Goal: Transaction & Acquisition: Purchase product/service

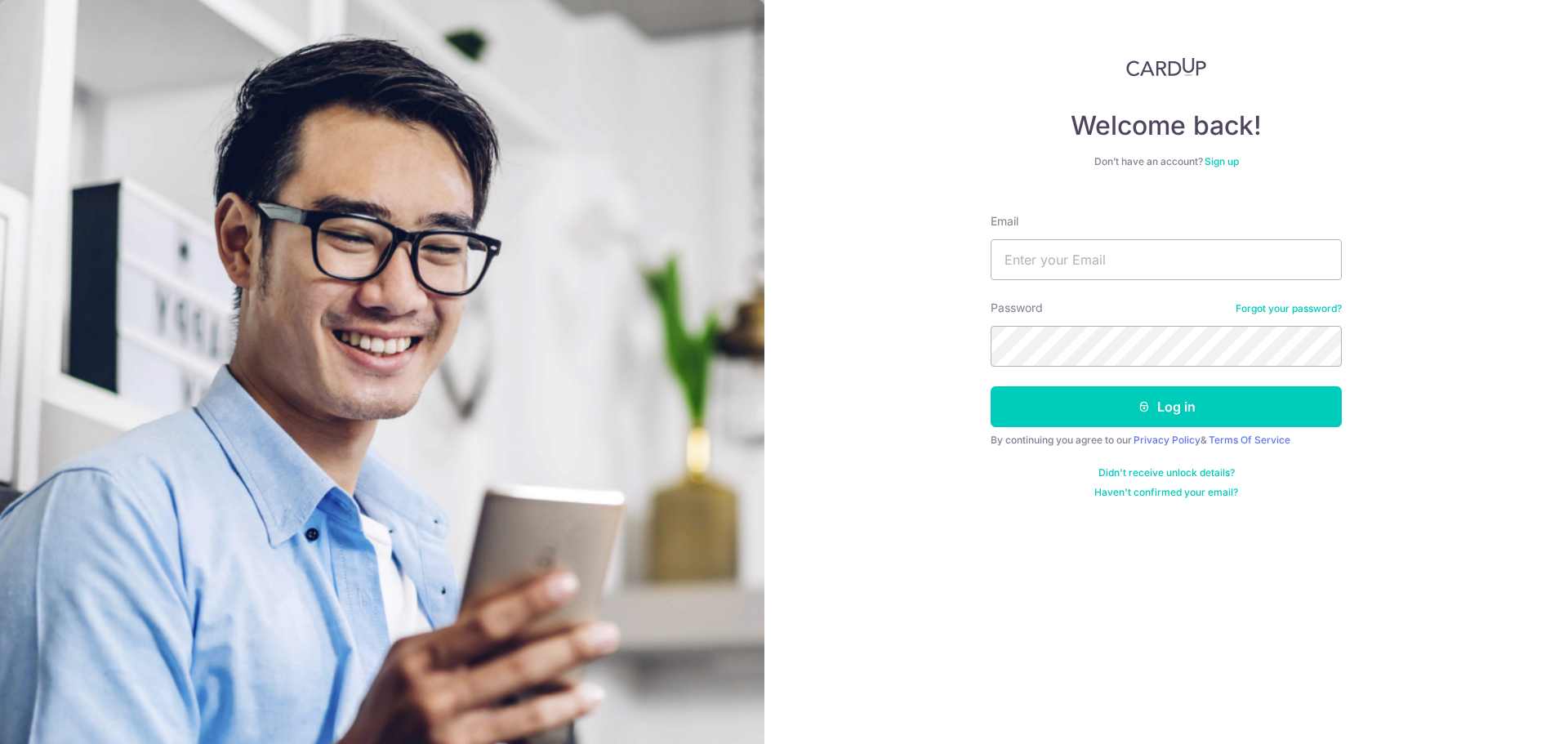
type input "itstiffanylim@hotmail.com"
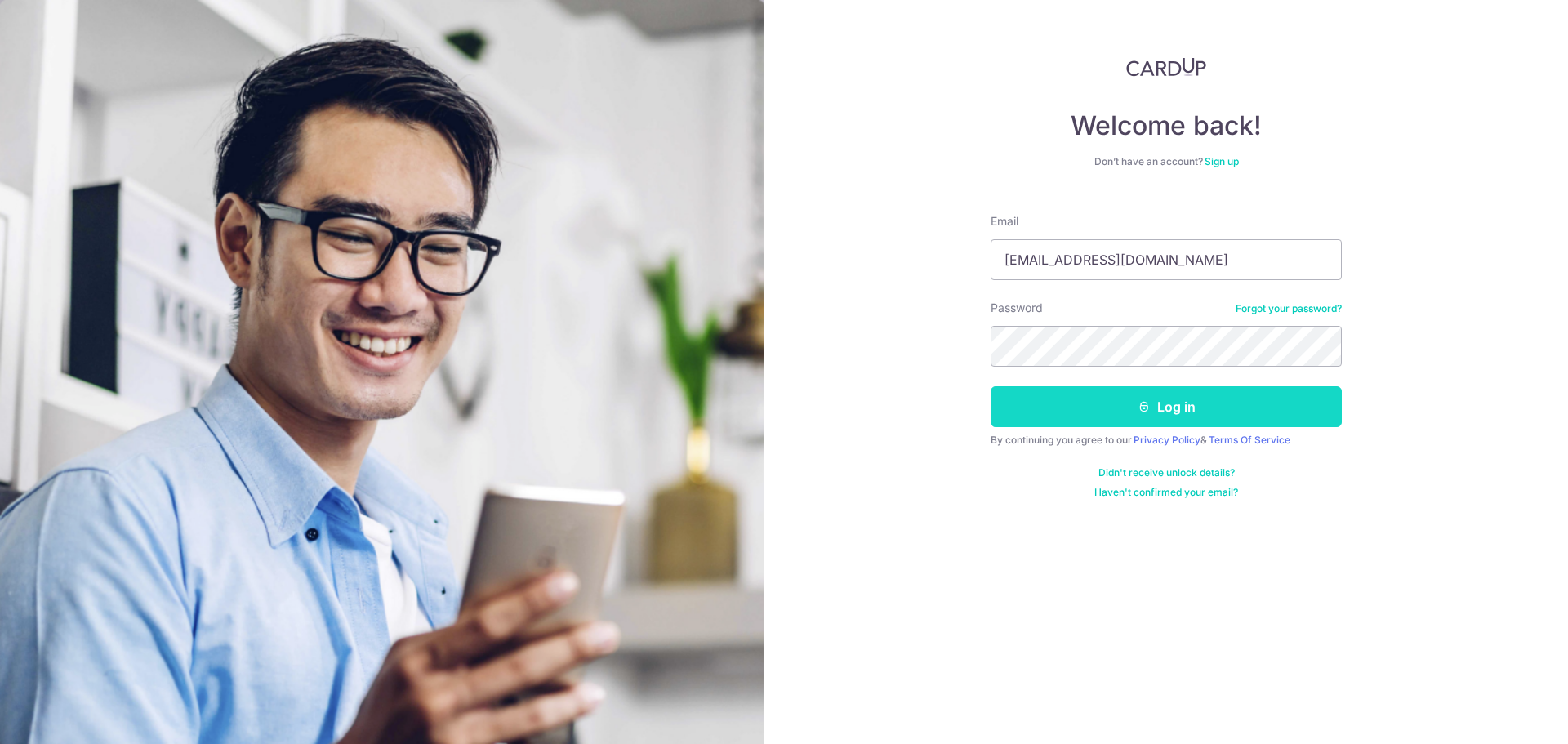
click at [1152, 405] on button "Log in" at bounding box center [1166, 407] width 351 height 41
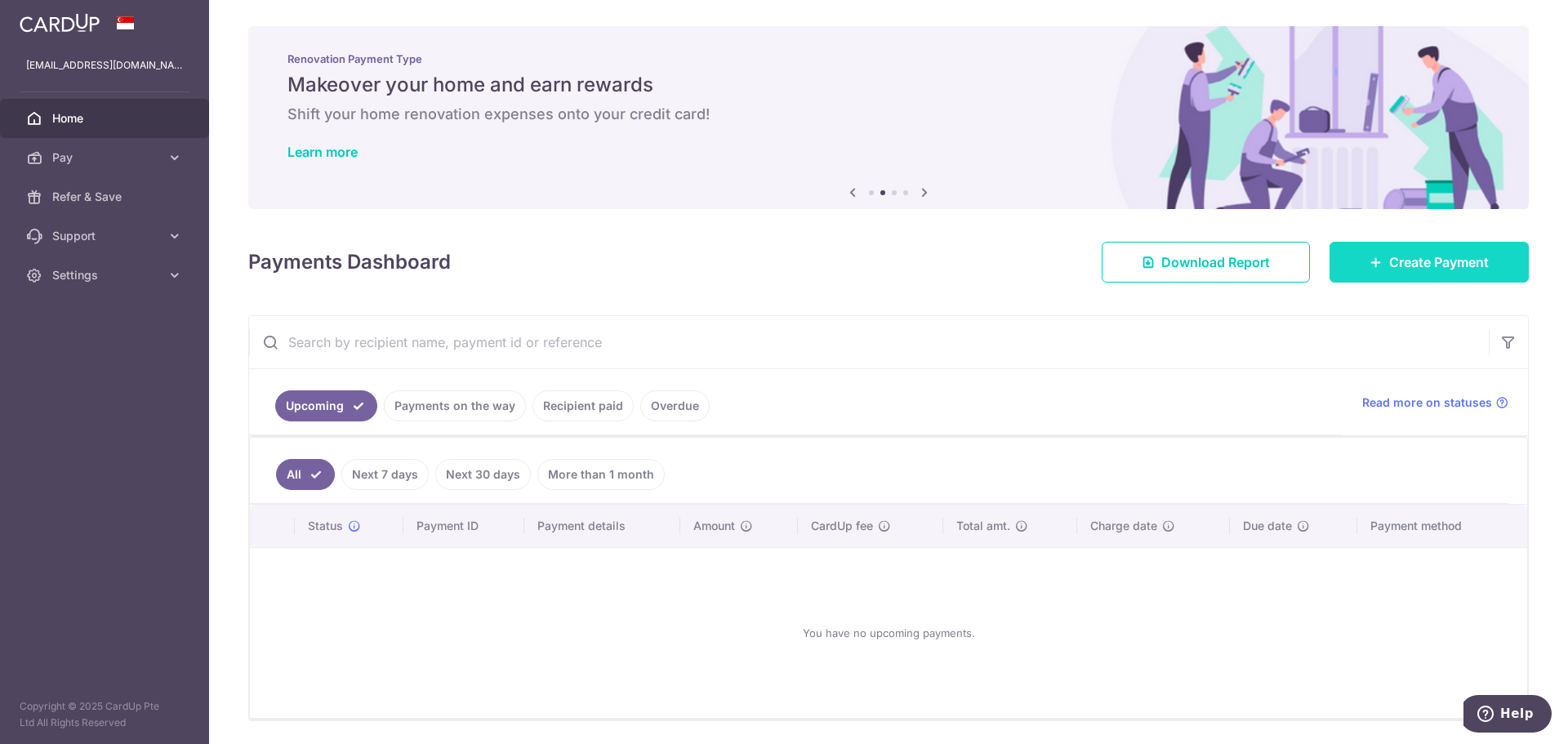
click at [1417, 264] on span "Create Payment" at bounding box center [1439, 262] width 99 height 19
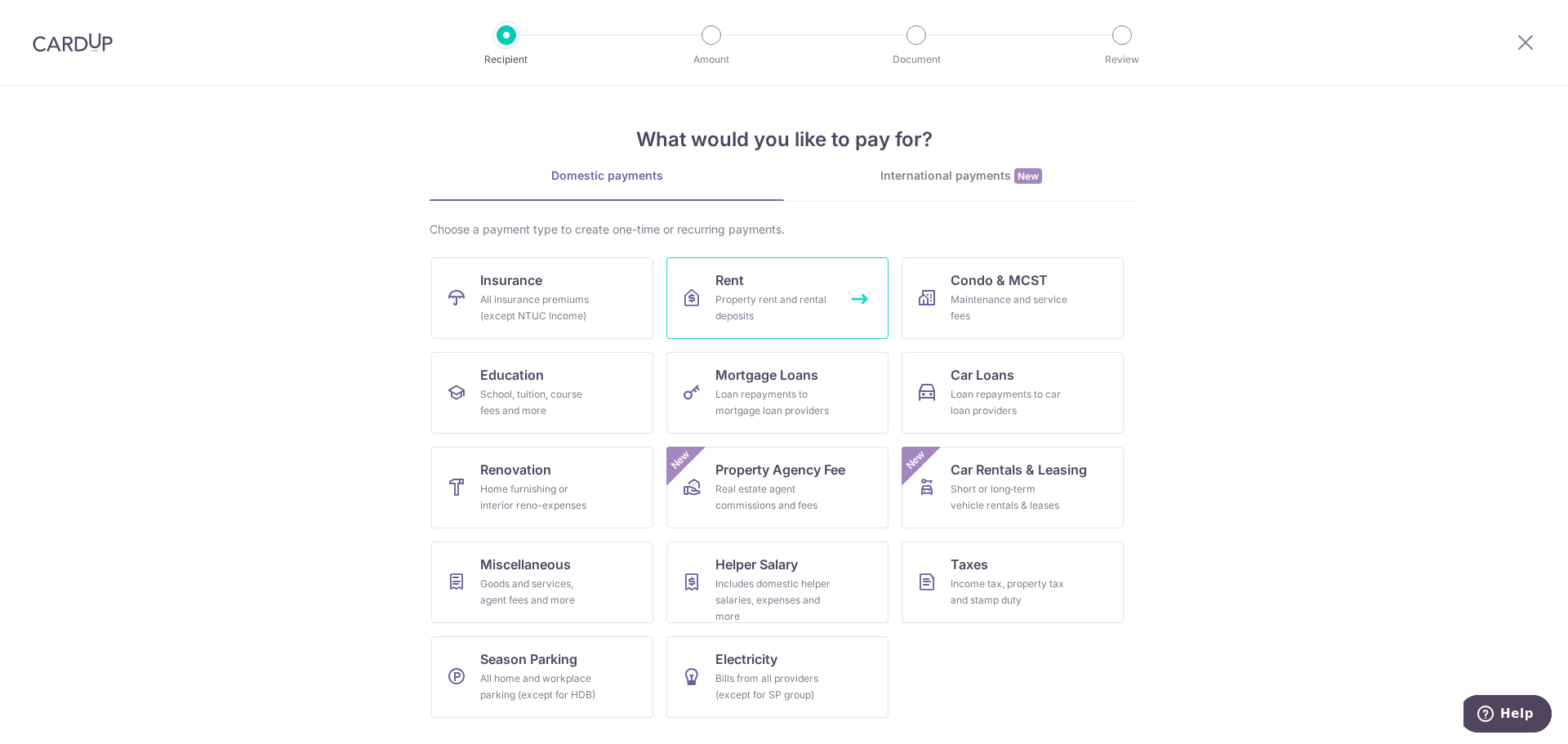
click at [773, 302] on div "Property rent and rental deposits" at bounding box center [773, 307] width 118 height 33
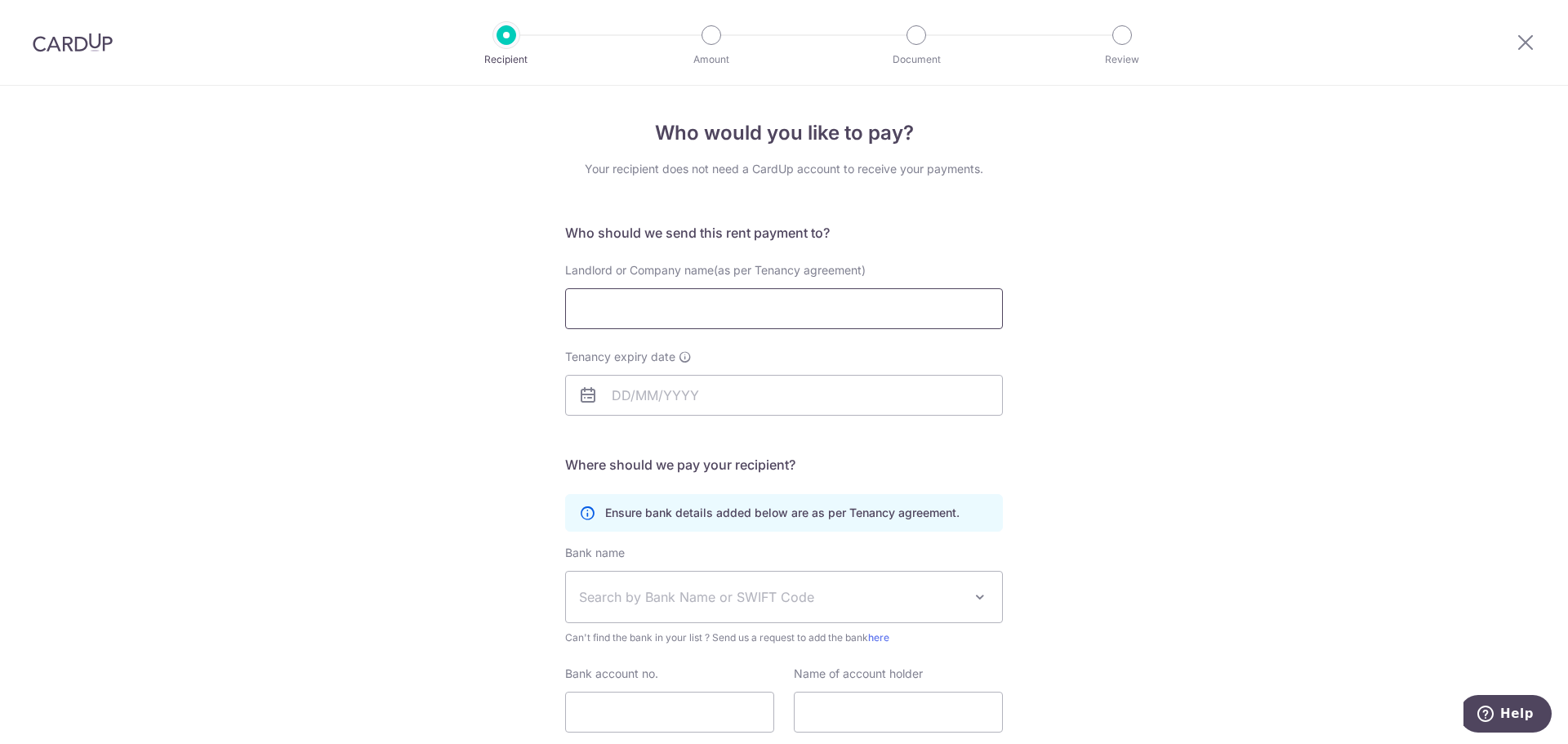
click at [678, 306] on input "Landlord or Company name(as per Tenancy agreement)" at bounding box center [784, 308] width 438 height 41
paste input "KE PEIYU, FANNY"
type input "KE PEIYU, FANNY"
click at [608, 392] on input "Tenancy expiry date" at bounding box center [784, 395] width 438 height 41
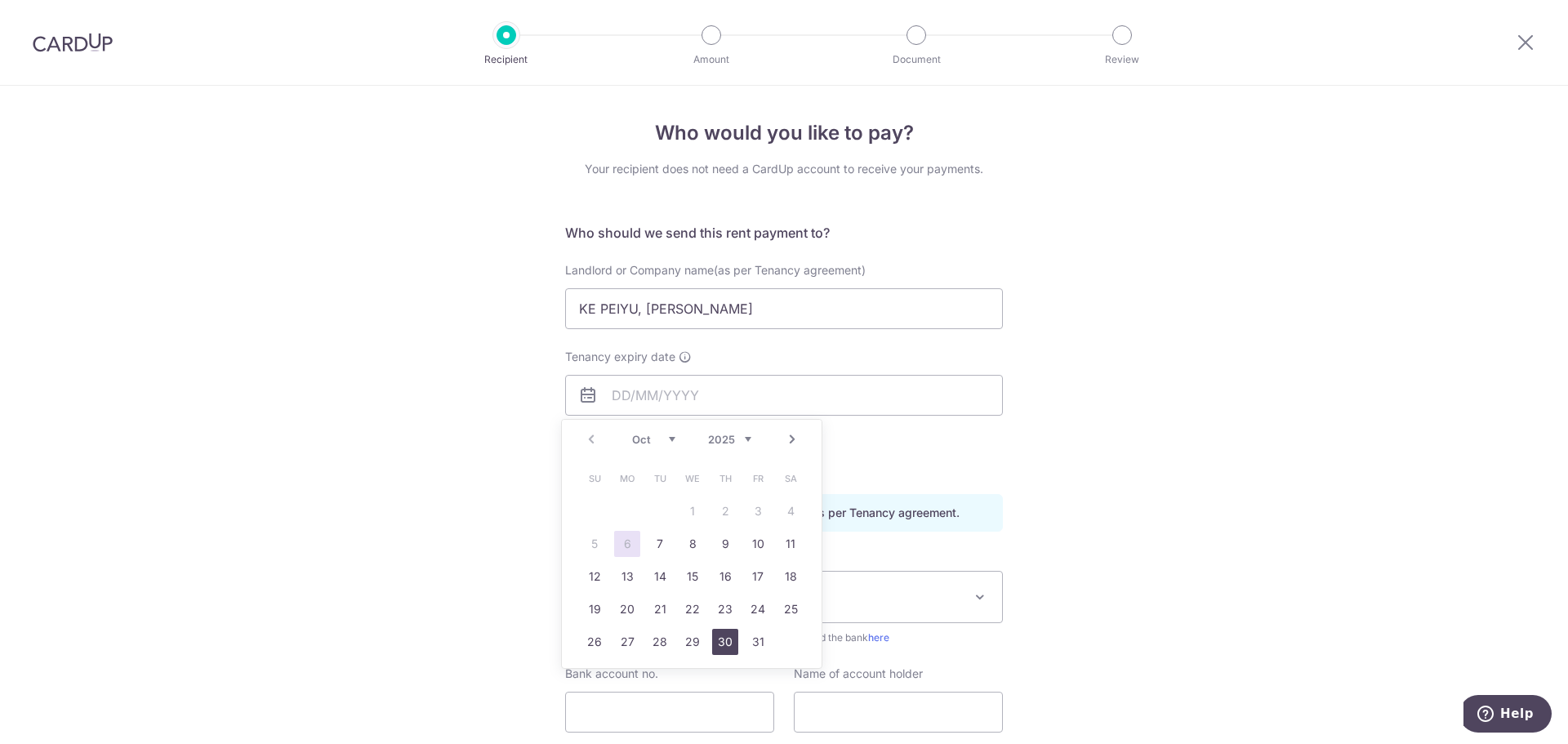
drag, startPoint x: 721, startPoint y: 638, endPoint x: 720, endPoint y: 628, distance: 10.0
click at [721, 639] on link "30" at bounding box center [725, 641] width 26 height 26
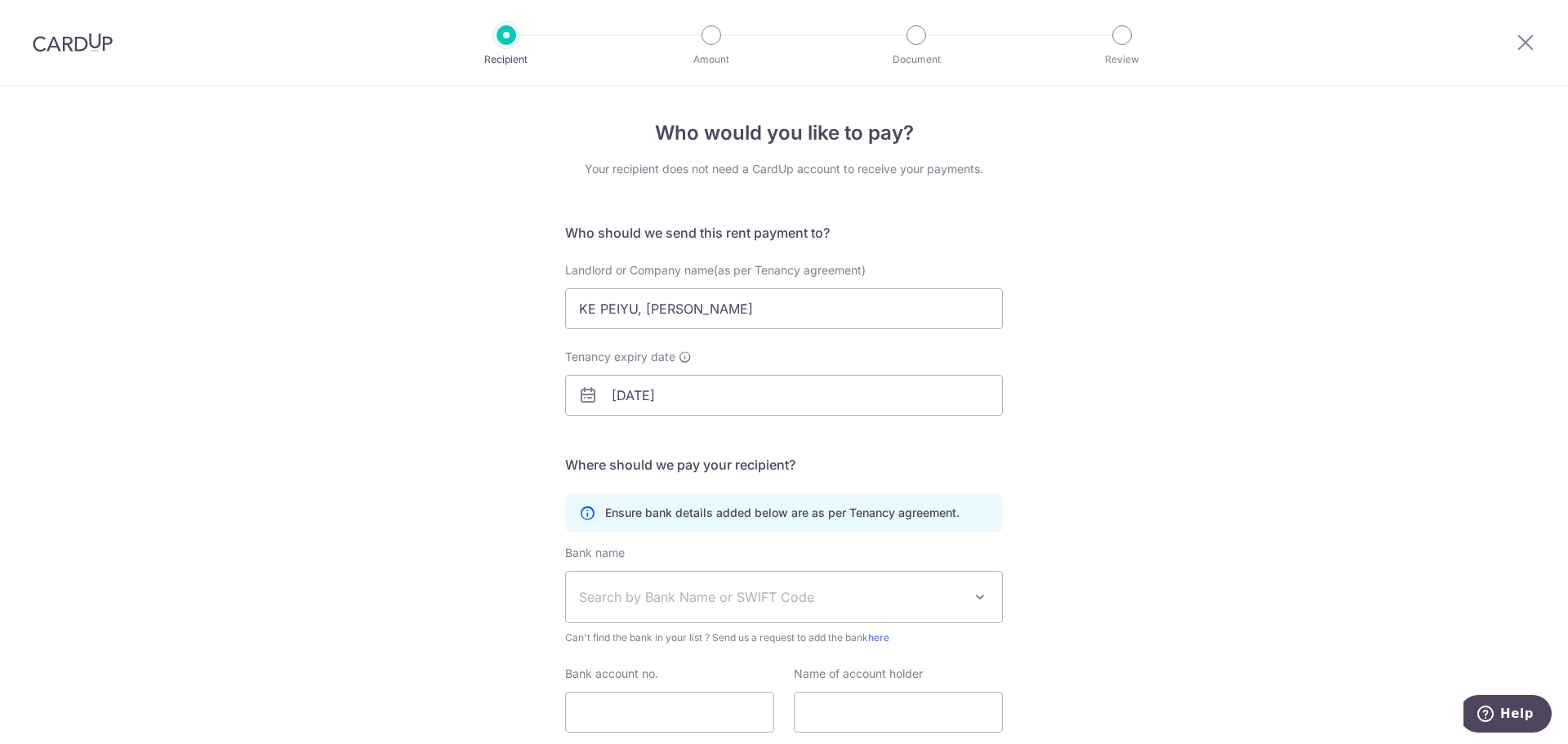
click at [1325, 358] on div "Who would you like to pay? Your recipient does not need a CardUp account to rec…" at bounding box center [784, 475] width 1568 height 778
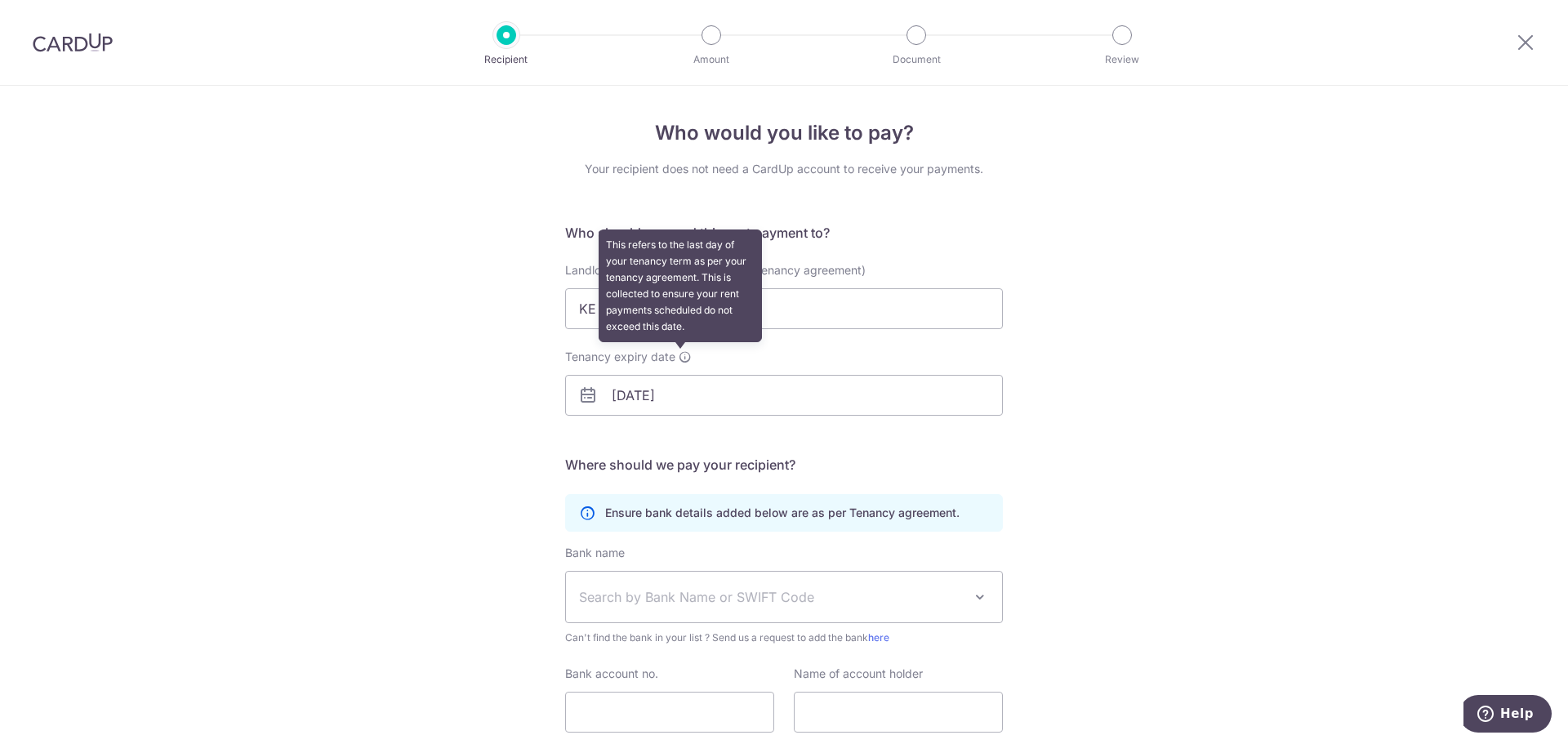
click at [679, 354] on icon at bounding box center [685, 356] width 13 height 13
click at [678, 375] on input "[DATE]" at bounding box center [784, 395] width 438 height 41
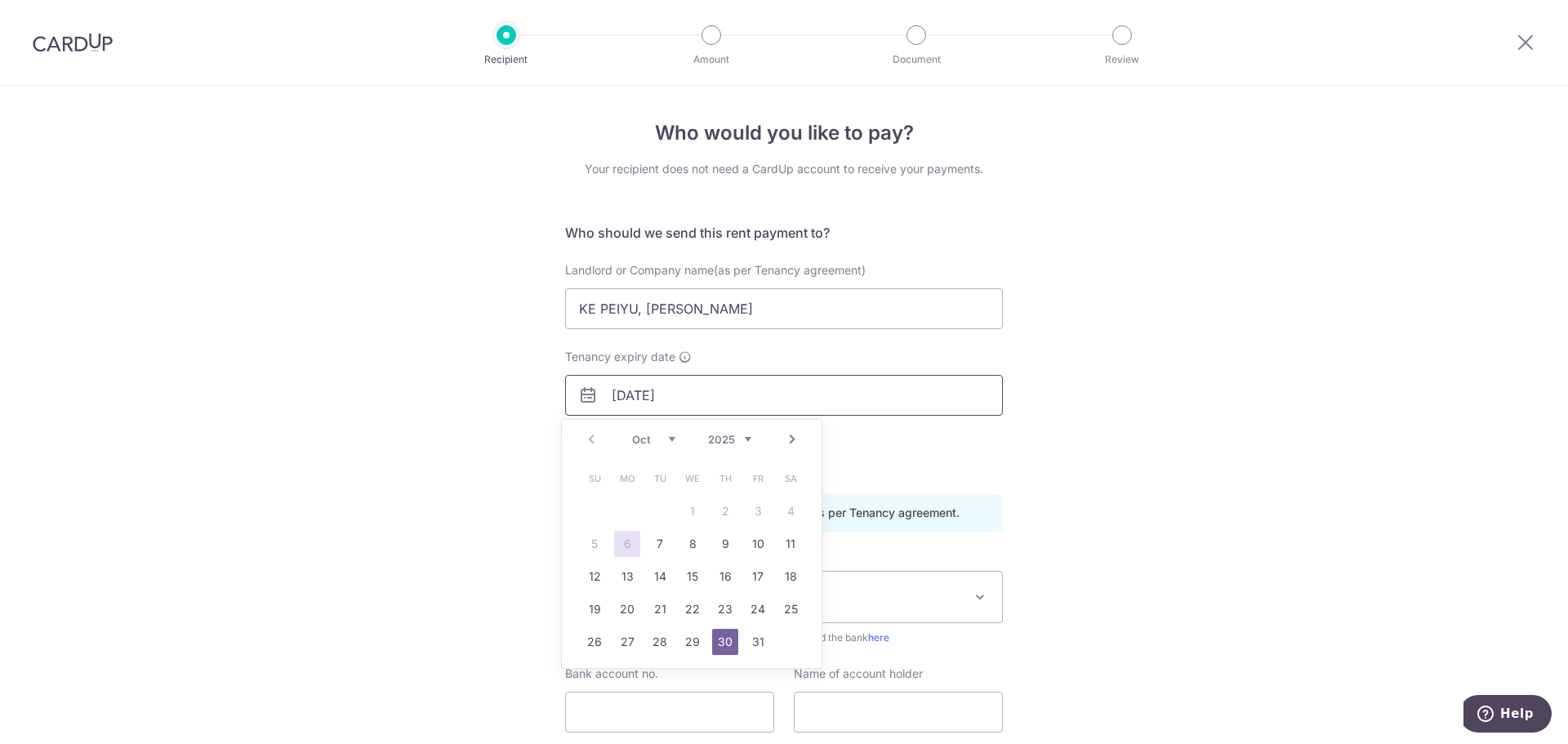
click at [671, 398] on input "[DATE]" at bounding box center [784, 395] width 438 height 41
click at [1190, 310] on div "Who would you like to pay? Your recipient does not need a CardUp account to rec…" at bounding box center [784, 475] width 1568 height 778
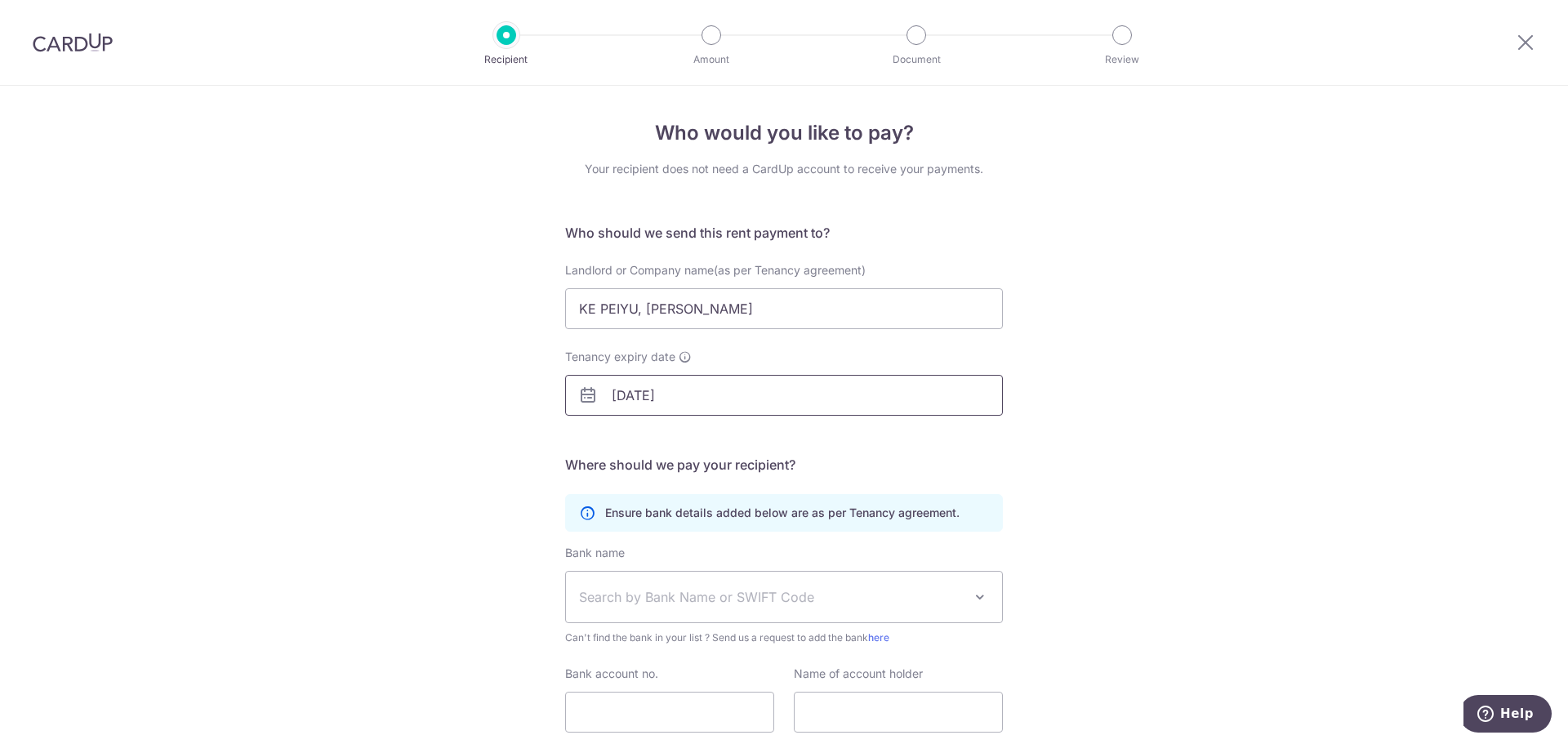
click at [616, 391] on input "30/10/2026" at bounding box center [784, 395] width 438 height 41
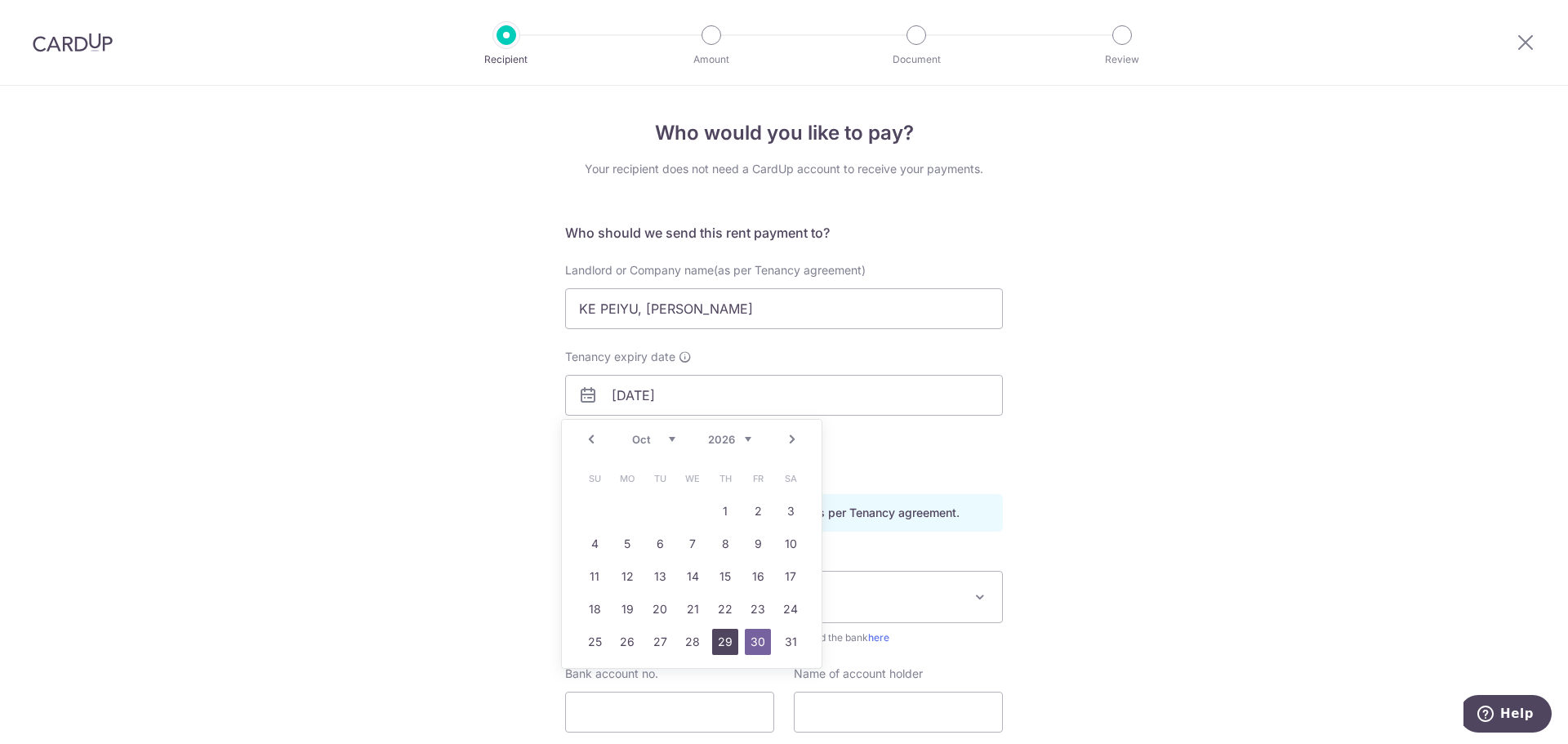
drag, startPoint x: 723, startPoint y: 646, endPoint x: 724, endPoint y: 632, distance: 14.0
click at [723, 646] on link "29" at bounding box center [725, 641] width 26 height 26
type input "[DATE]"
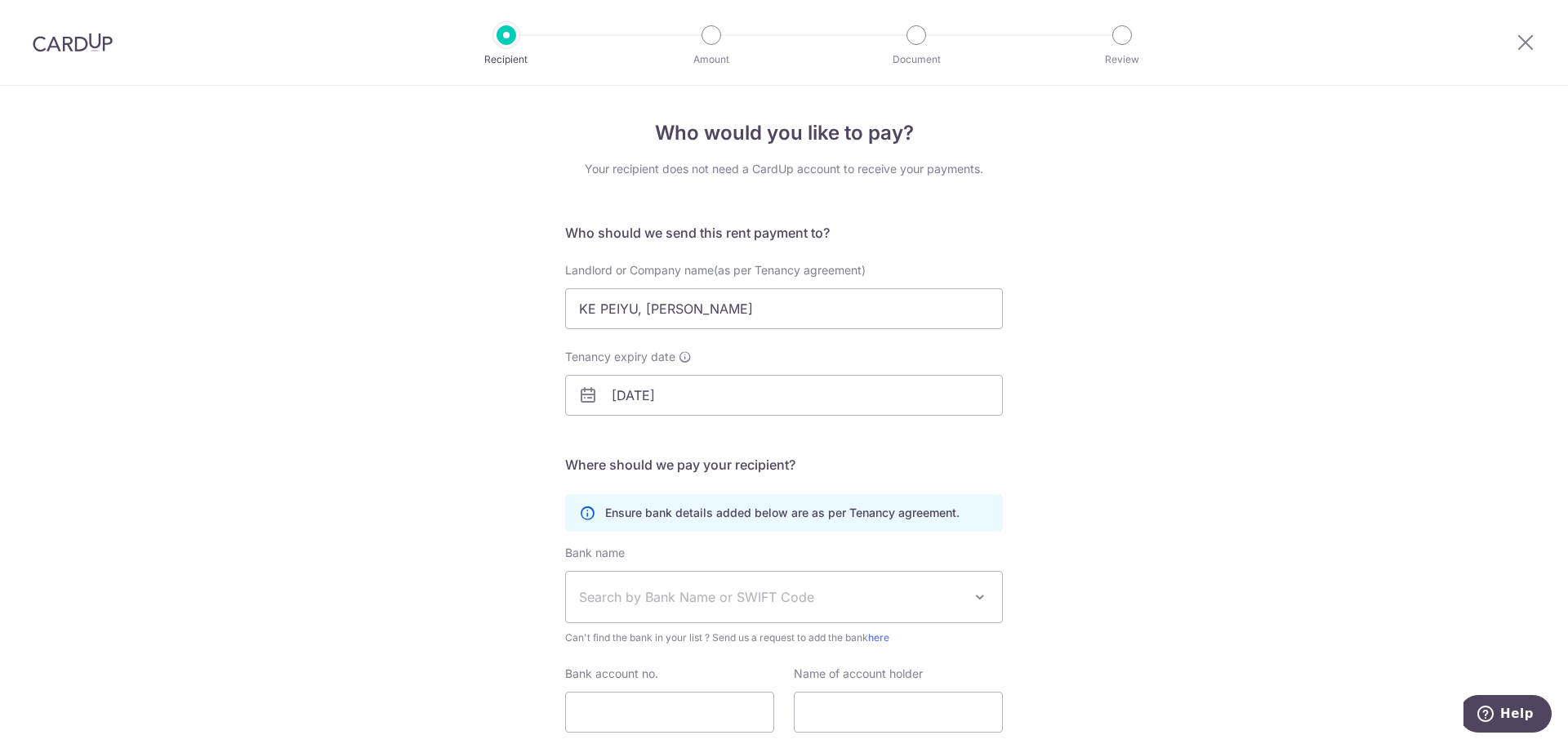
click at [1259, 366] on div "Who would you like to pay? Your recipient does not need a CardUp account to rec…" at bounding box center [784, 475] width 1568 height 778
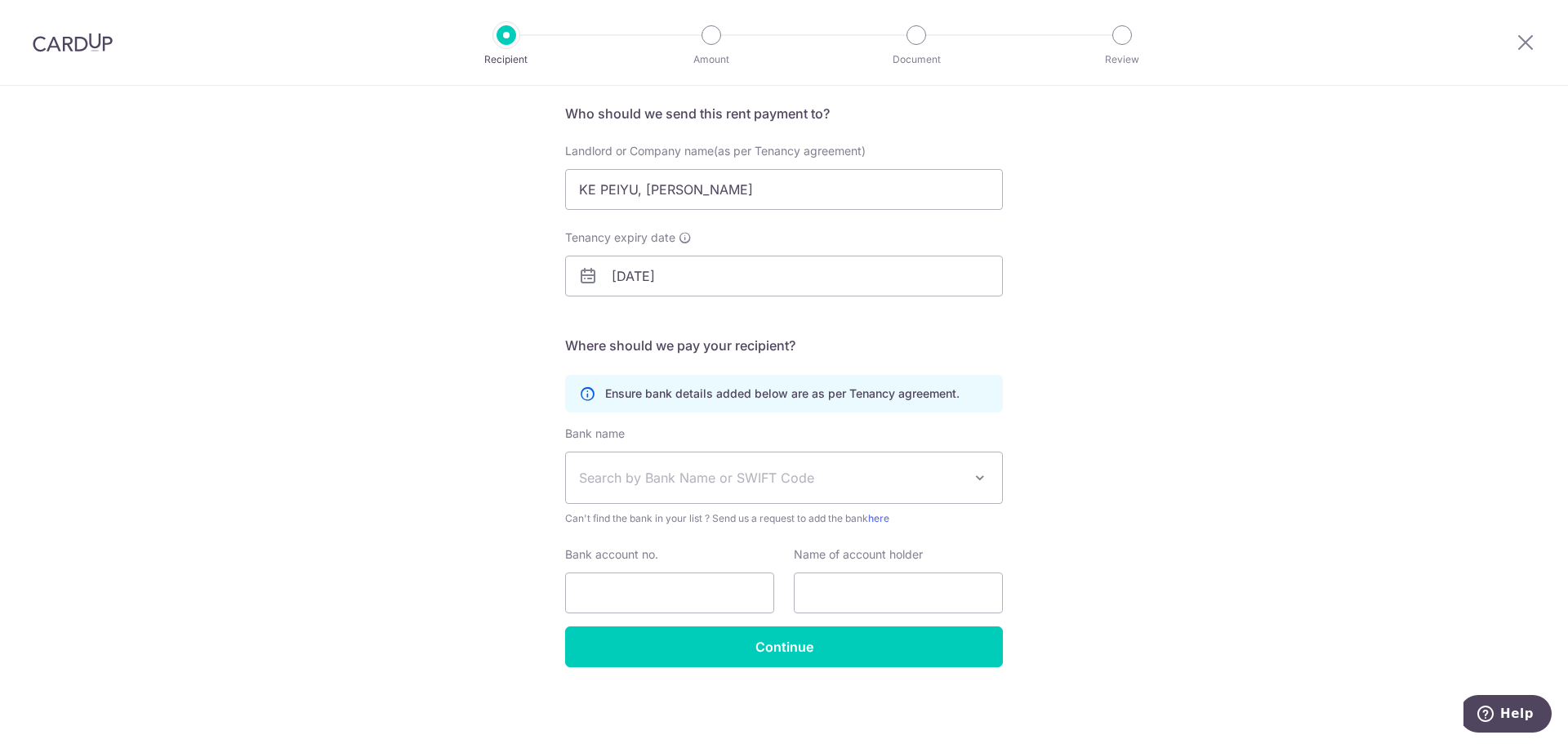
click at [639, 475] on span "Search by Bank Name or SWIFT Code" at bounding box center [771, 477] width 384 height 19
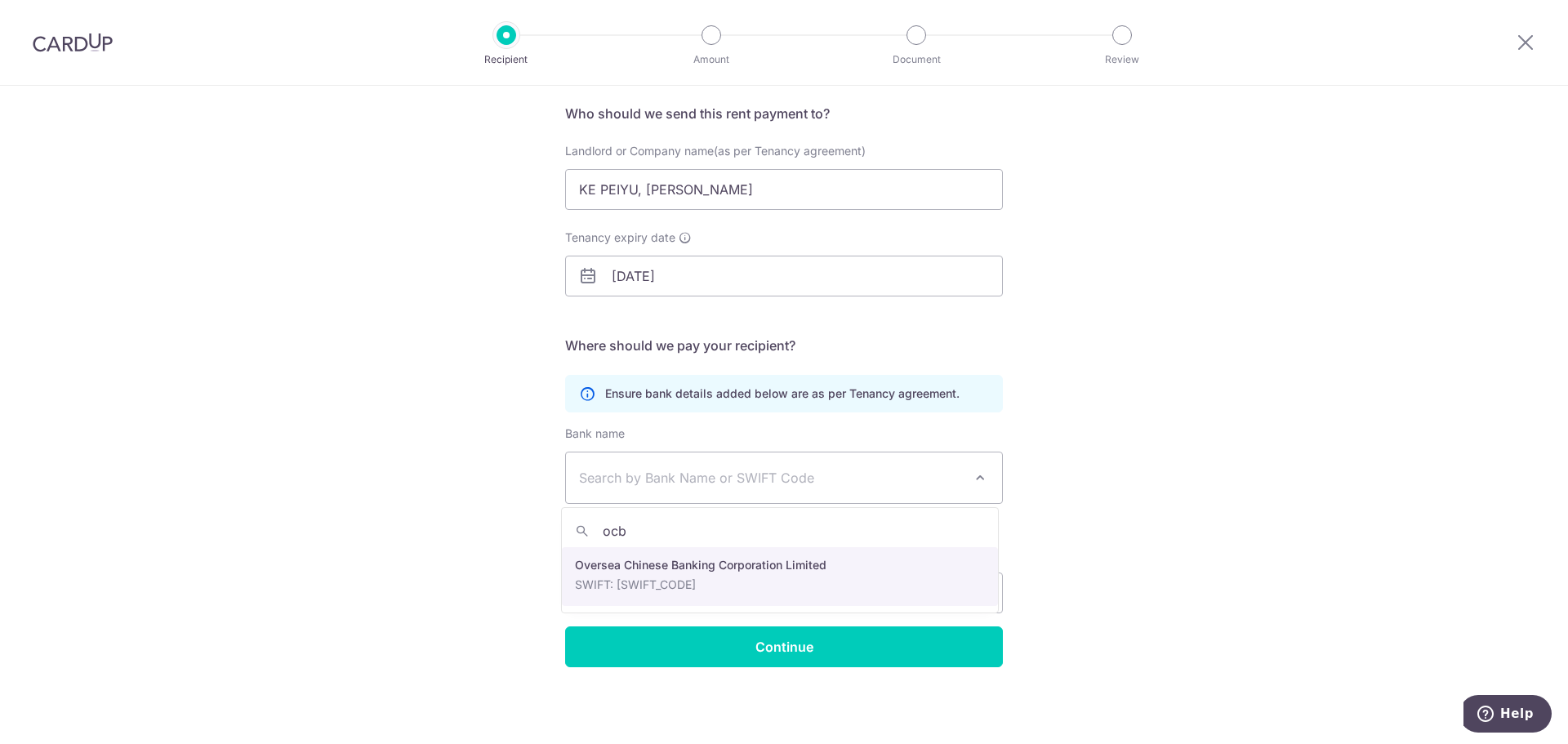
type input "ocb"
select select "12"
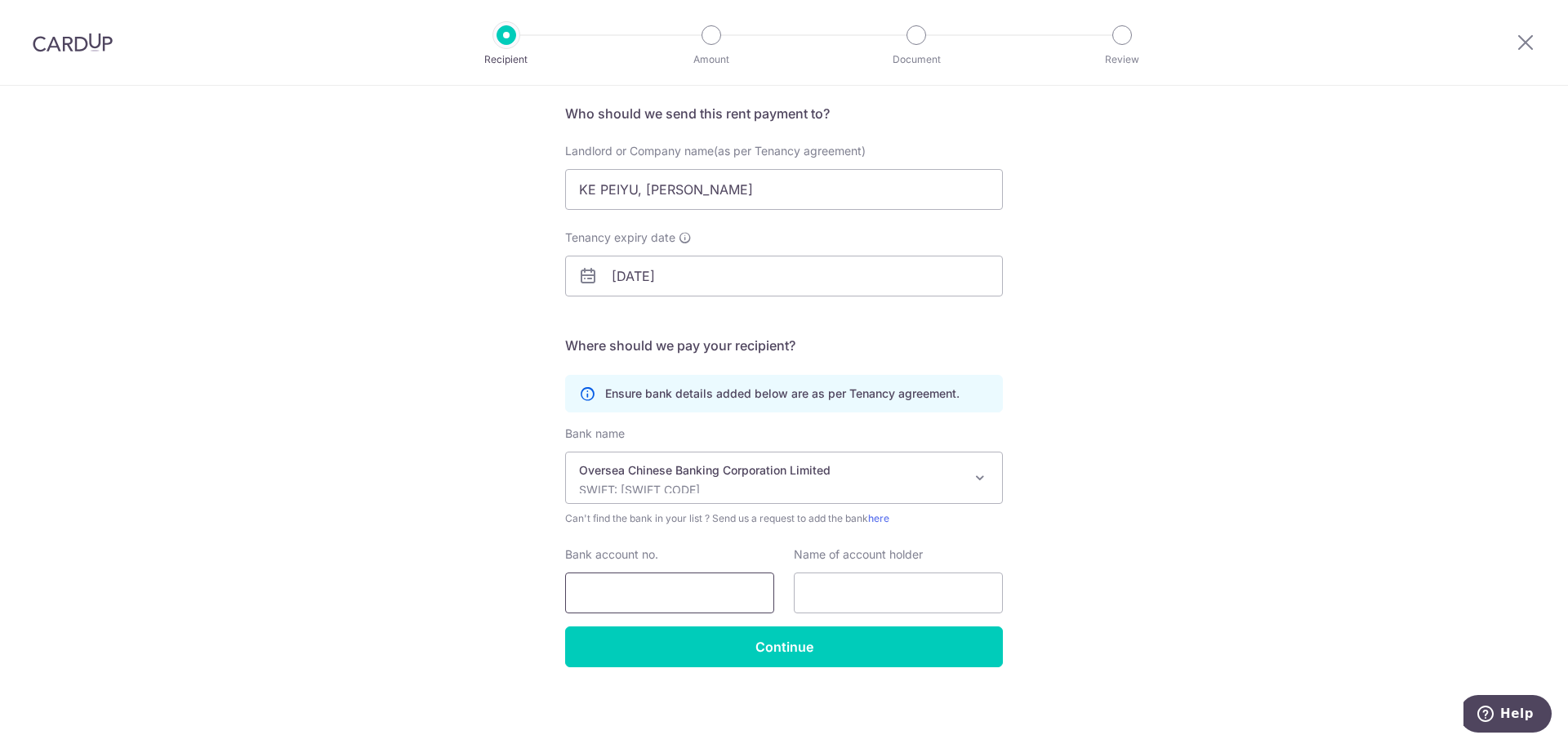
click at [648, 593] on input "Bank account no." at bounding box center [670, 593] width 209 height 41
paste input "515350254001"
type input "515350254001"
drag, startPoint x: 715, startPoint y: 191, endPoint x: 492, endPoint y: 185, distance: 223.1
click at [492, 186] on div "Who would you like to pay? Your recipient does not need a CardUp account to rec…" at bounding box center [784, 355] width 1568 height 778
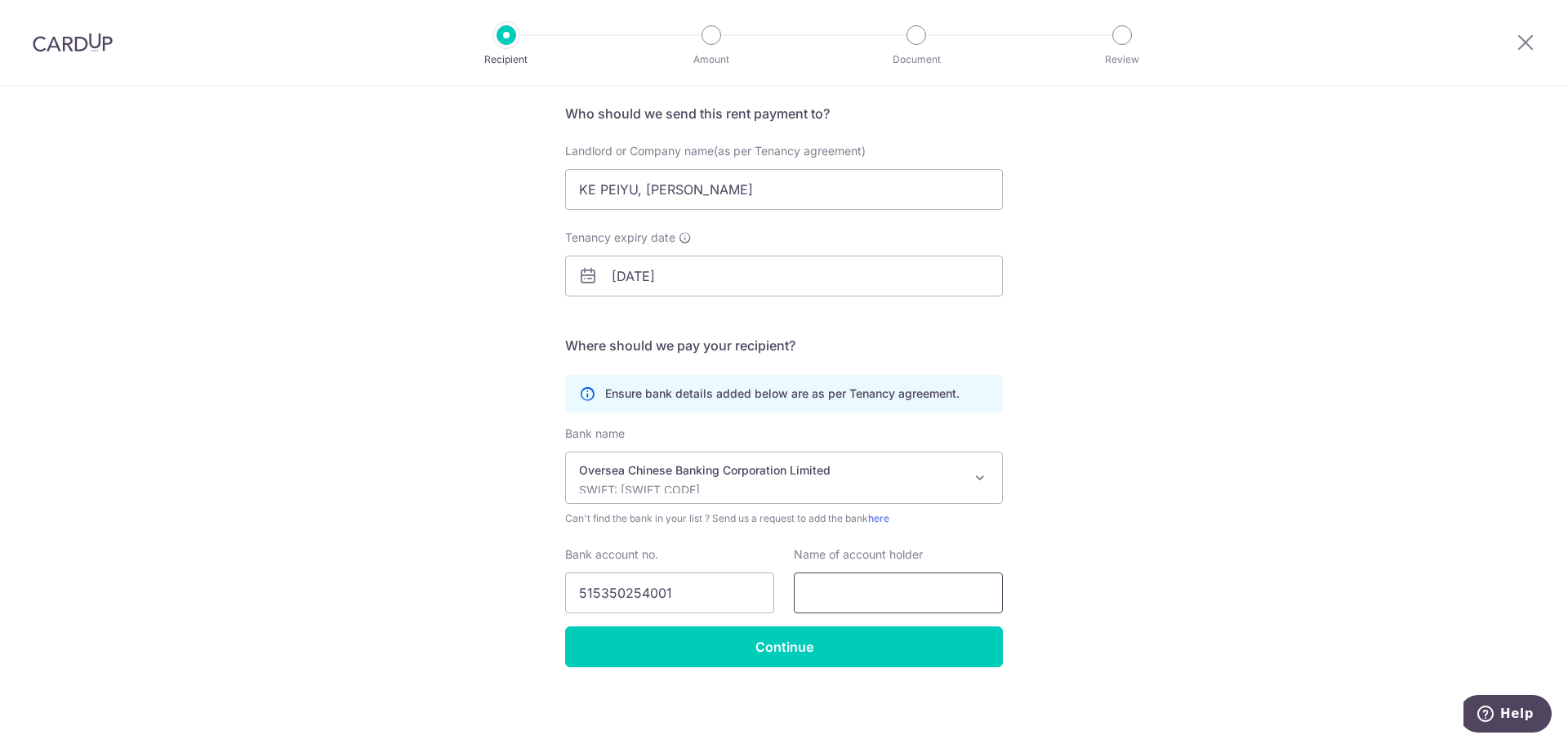
click at [837, 584] on input "text" at bounding box center [898, 593] width 209 height 41
paste input "KE PEIYU, FANNY"
type input "KE PEIYU, FANNY"
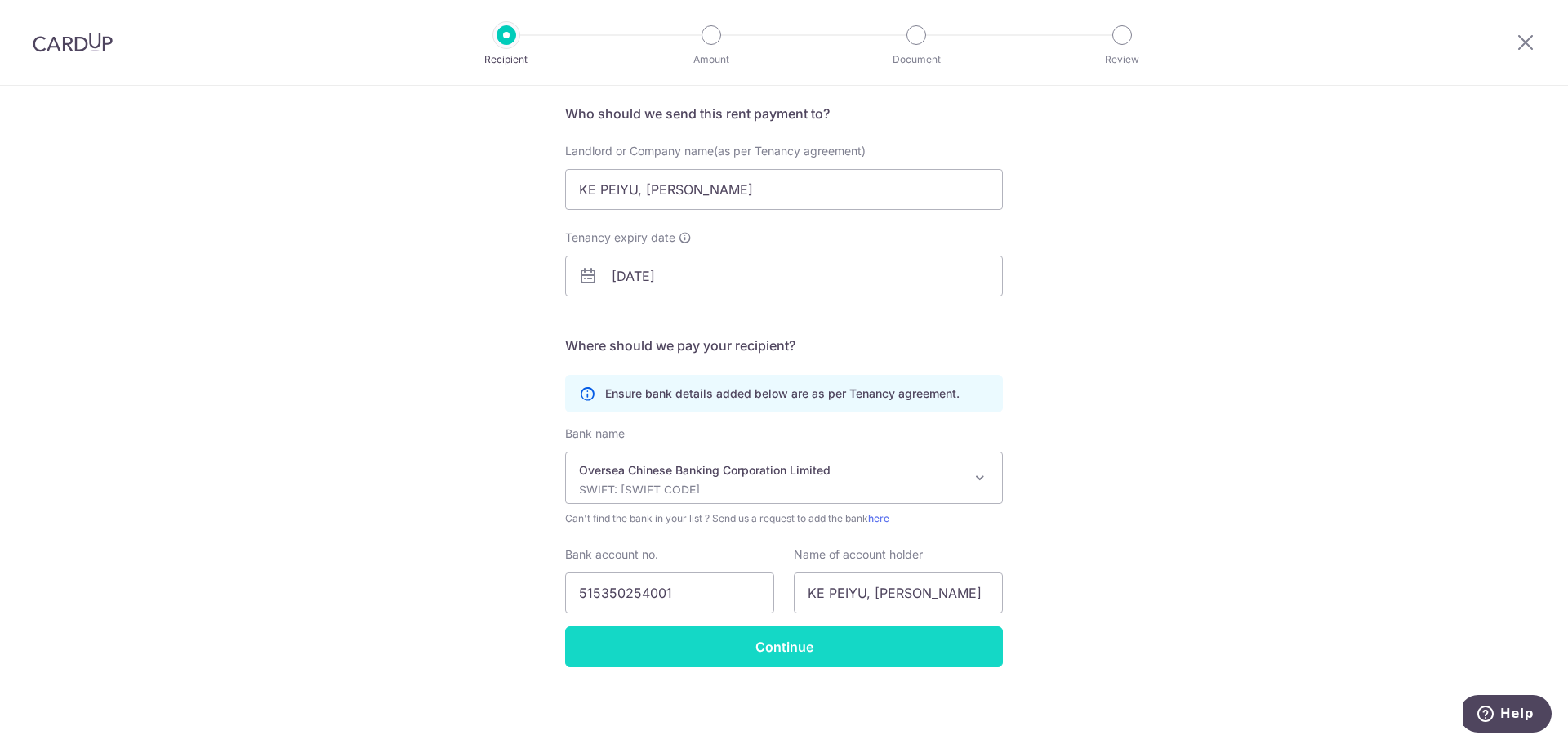
click at [799, 653] on input "Continue" at bounding box center [784, 647] width 438 height 41
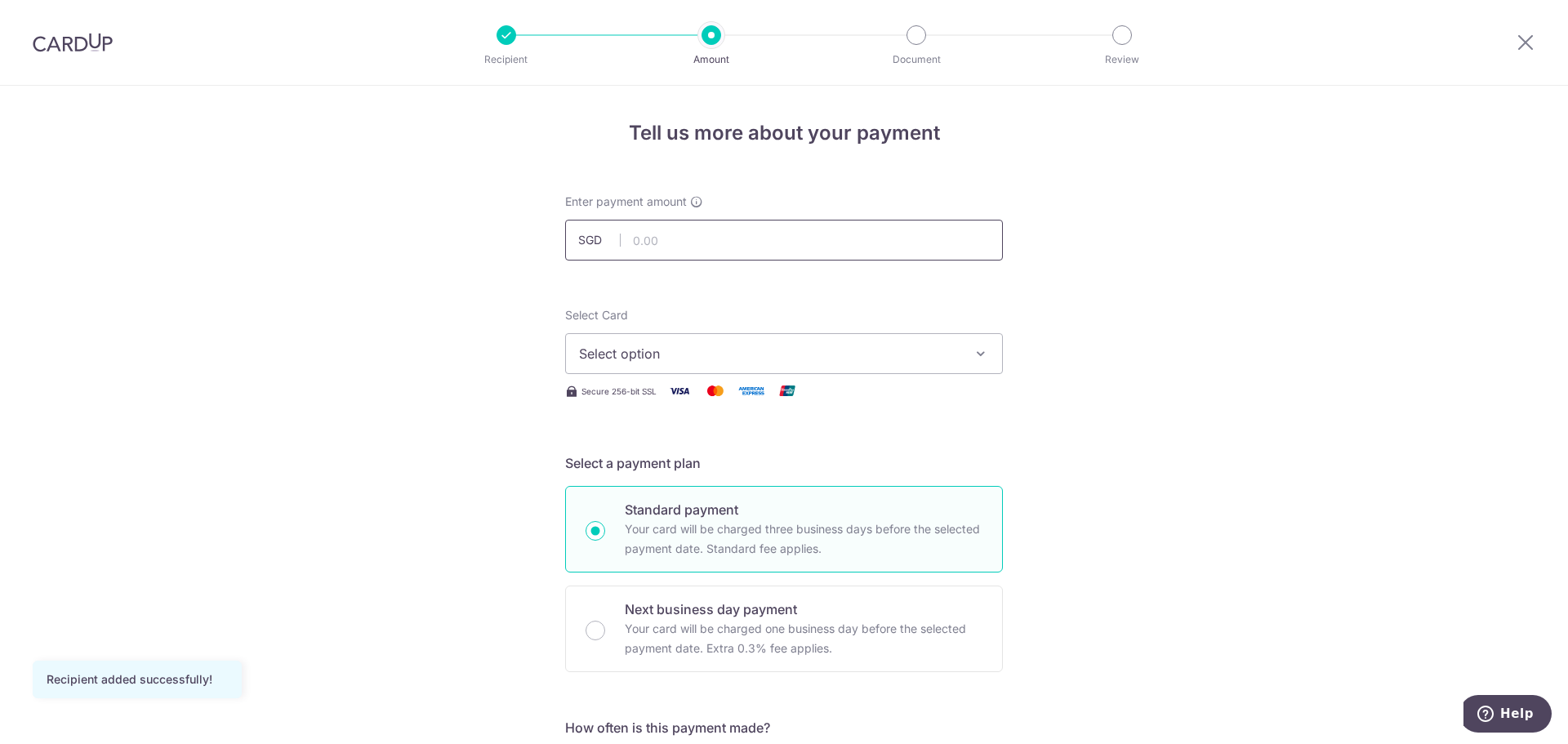
click at [663, 242] on input "text" at bounding box center [784, 240] width 438 height 41
type input "3,600.00"
click at [666, 350] on span "Select option" at bounding box center [770, 353] width 381 height 19
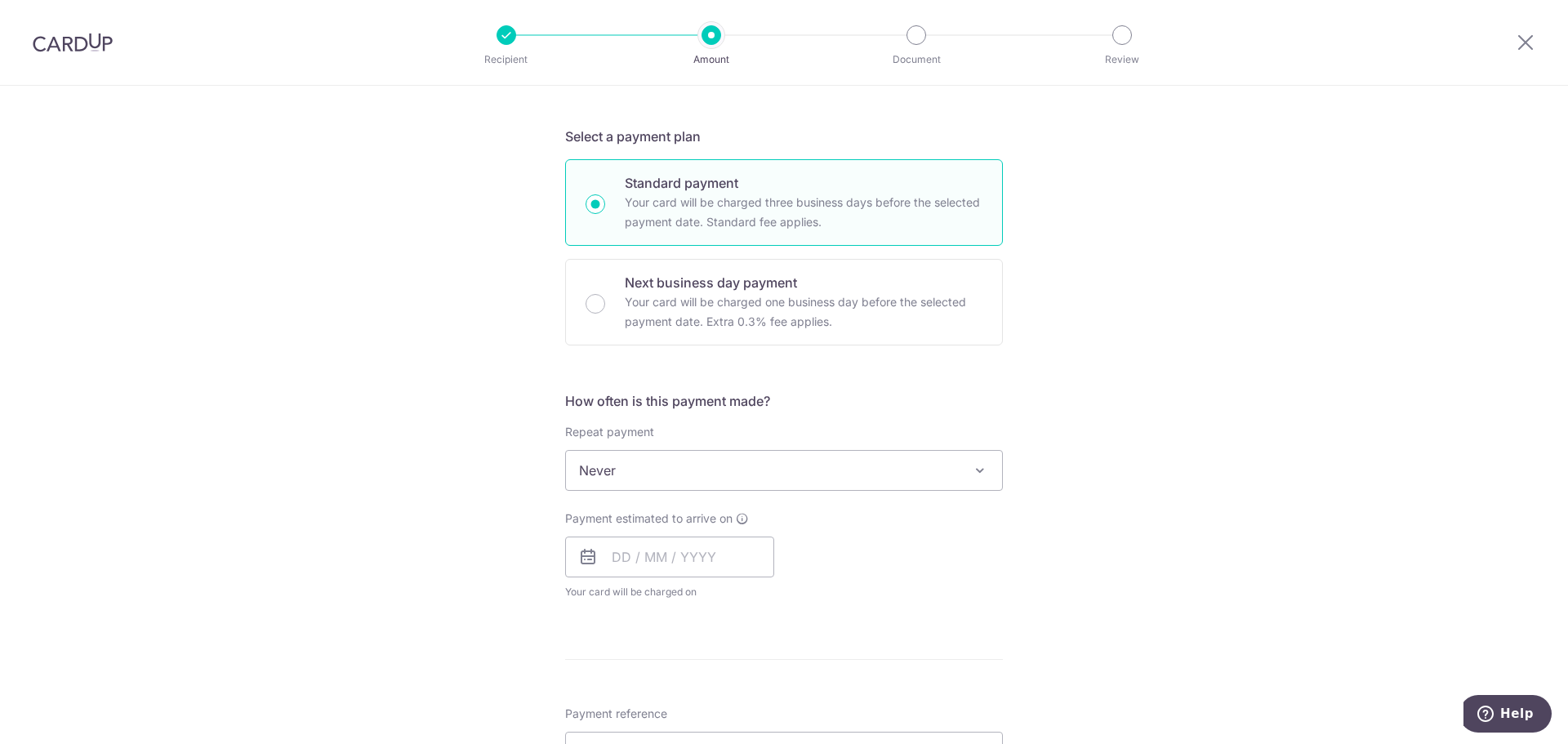
scroll to position [408, 0]
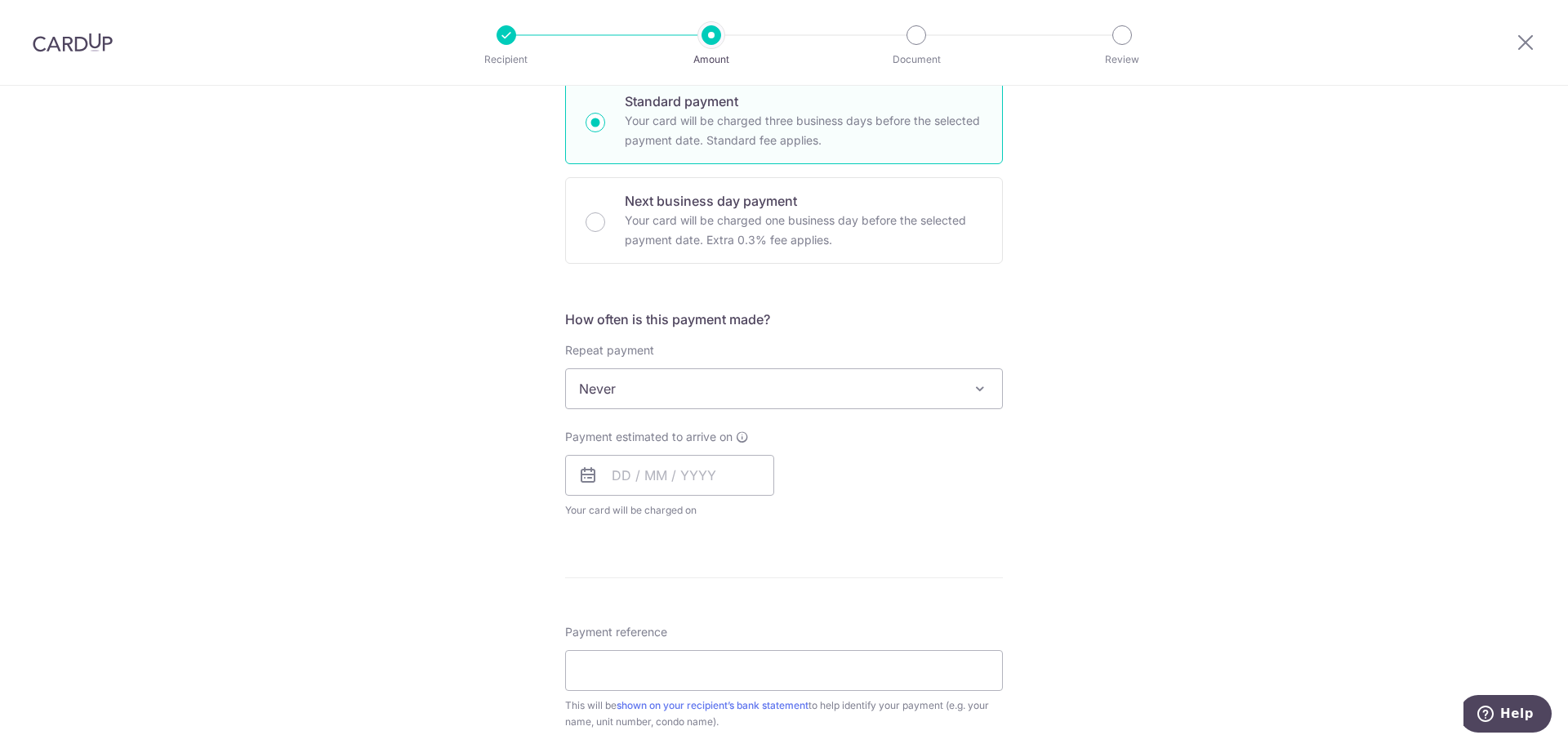
click at [970, 386] on span at bounding box center [980, 389] width 19 height 19
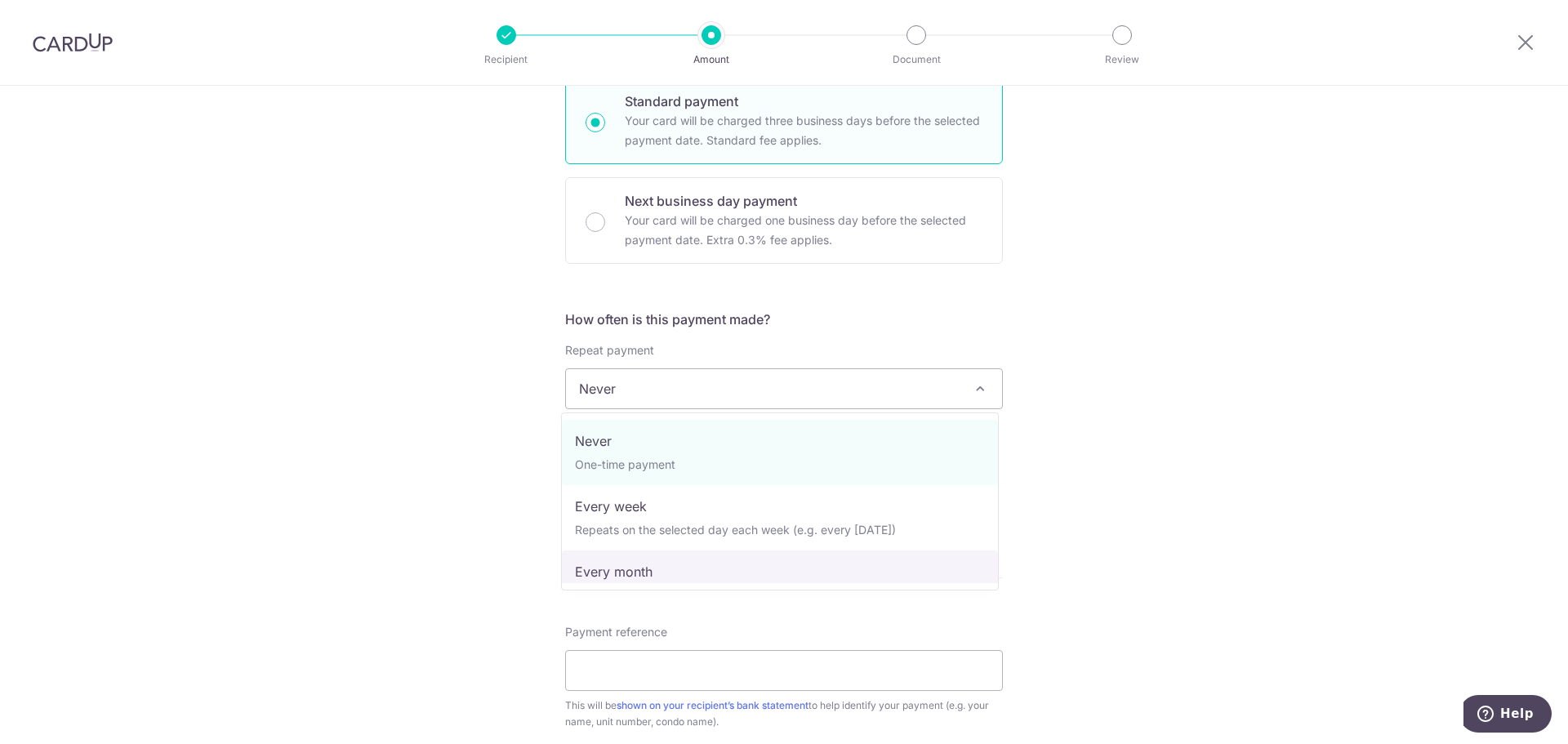
select select "3"
type input "[DATE]"
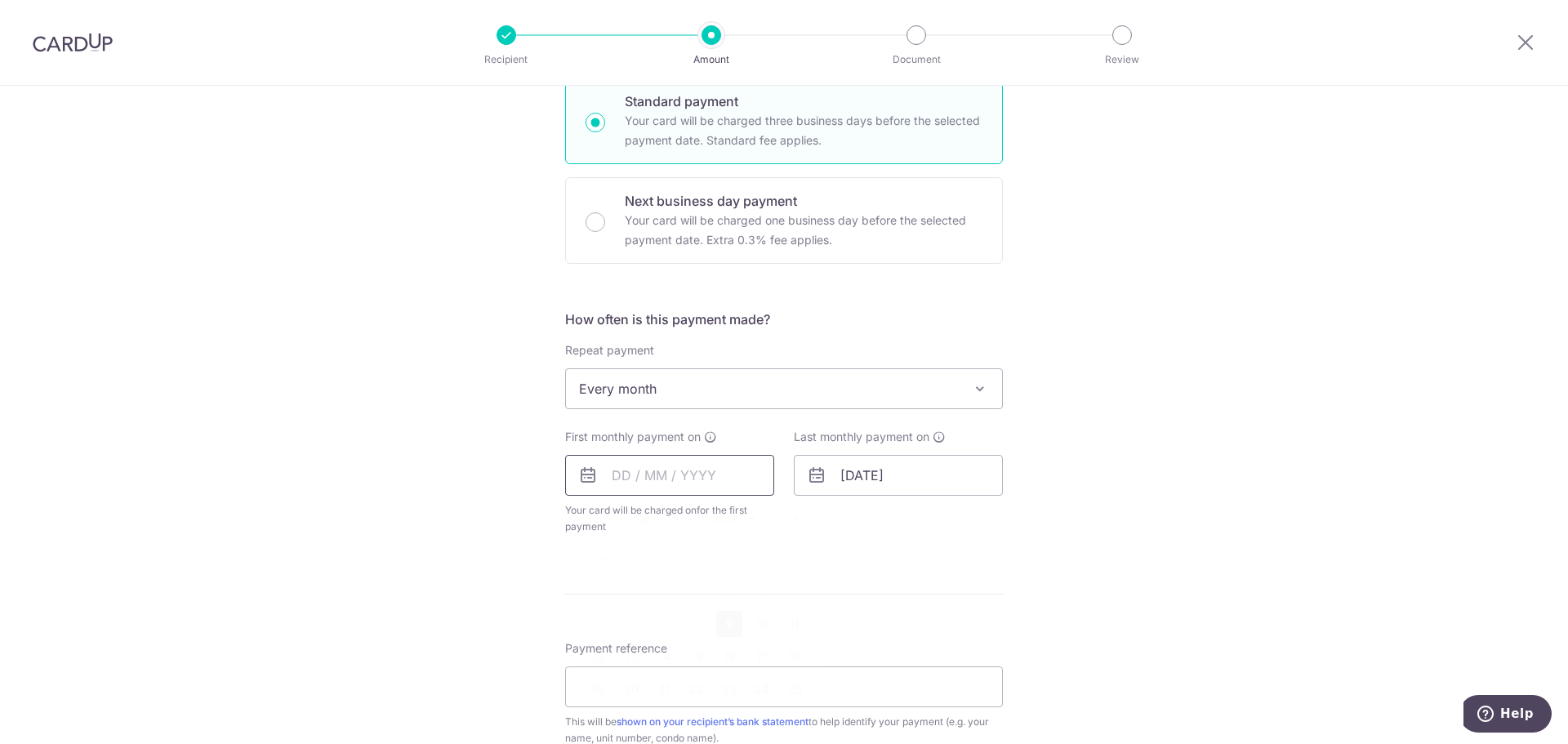
click at [609, 474] on input "text" at bounding box center [670, 475] width 209 height 41
click at [1328, 451] on div "Tell us more about your payment Enter payment amount SGD 3,600.00 3600.00 Recip…" at bounding box center [784, 424] width 1568 height 1493
click at [616, 475] on input "text" at bounding box center [670, 475] width 209 height 41
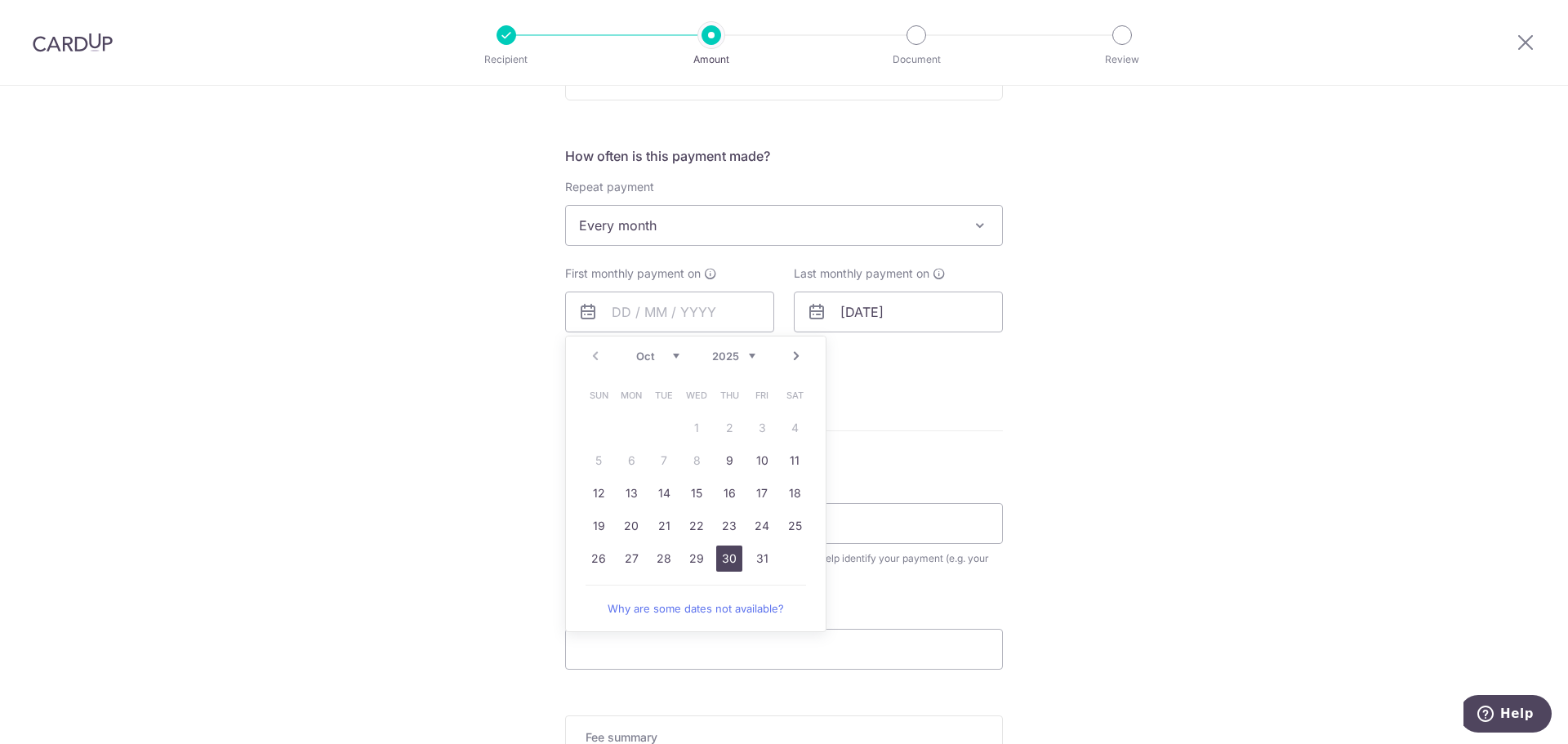
click at [726, 554] on link "30" at bounding box center [728, 558] width 26 height 26
type input "30/10/2025"
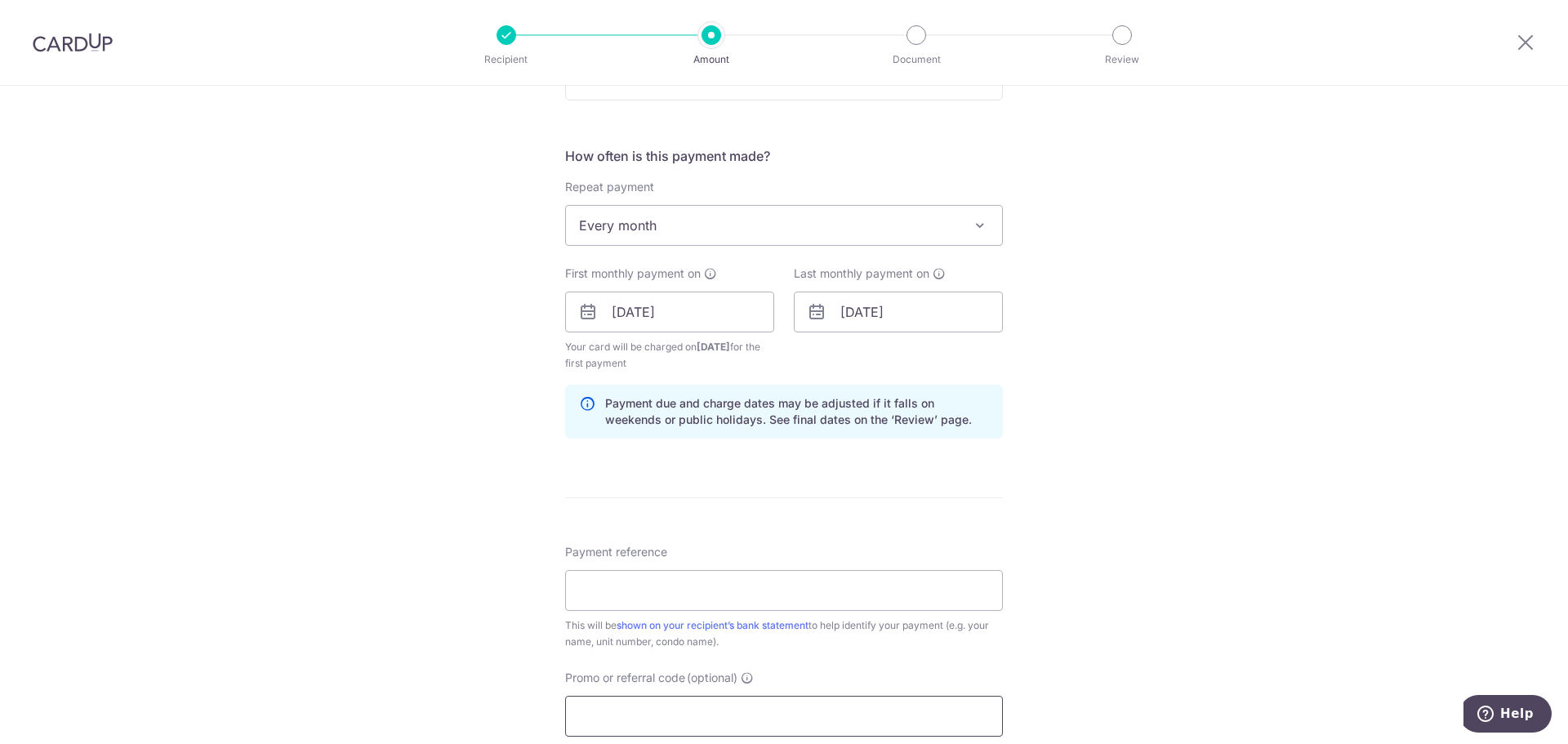
click at [653, 712] on input "Promo or referral code (optional)" at bounding box center [784, 716] width 438 height 41
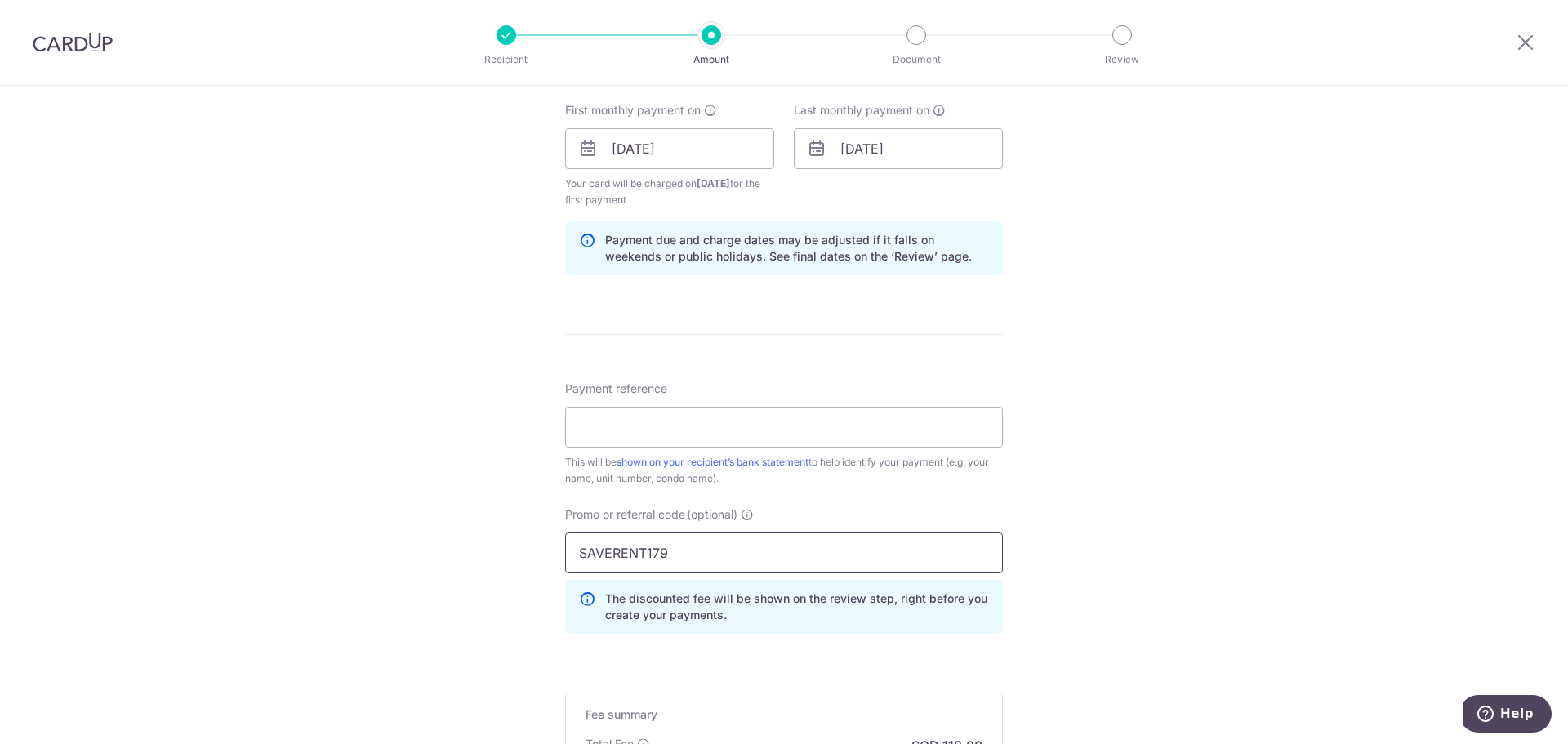
scroll to position [898, 0]
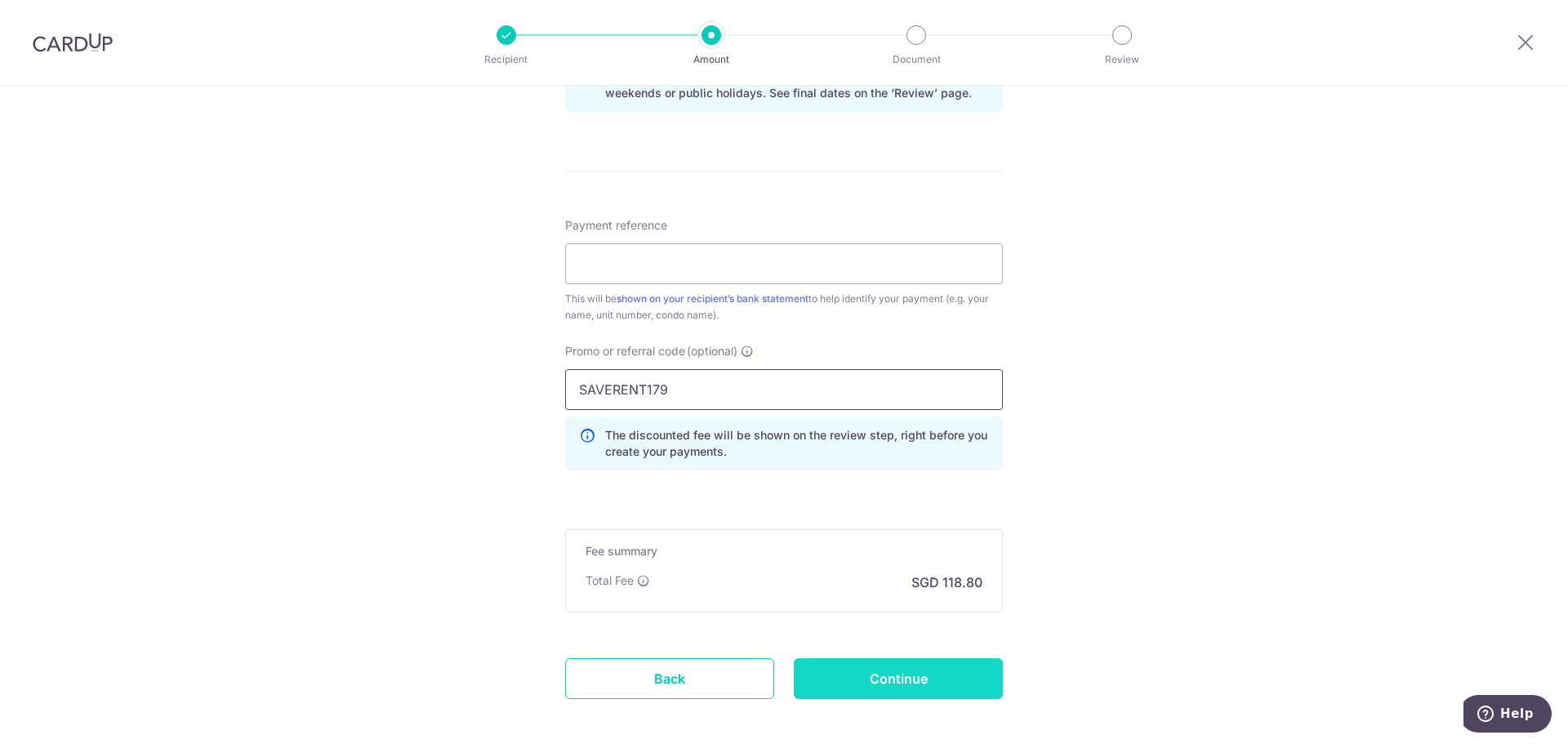
type input "SAVERENT179"
click at [899, 686] on input "Continue" at bounding box center [898, 678] width 209 height 41
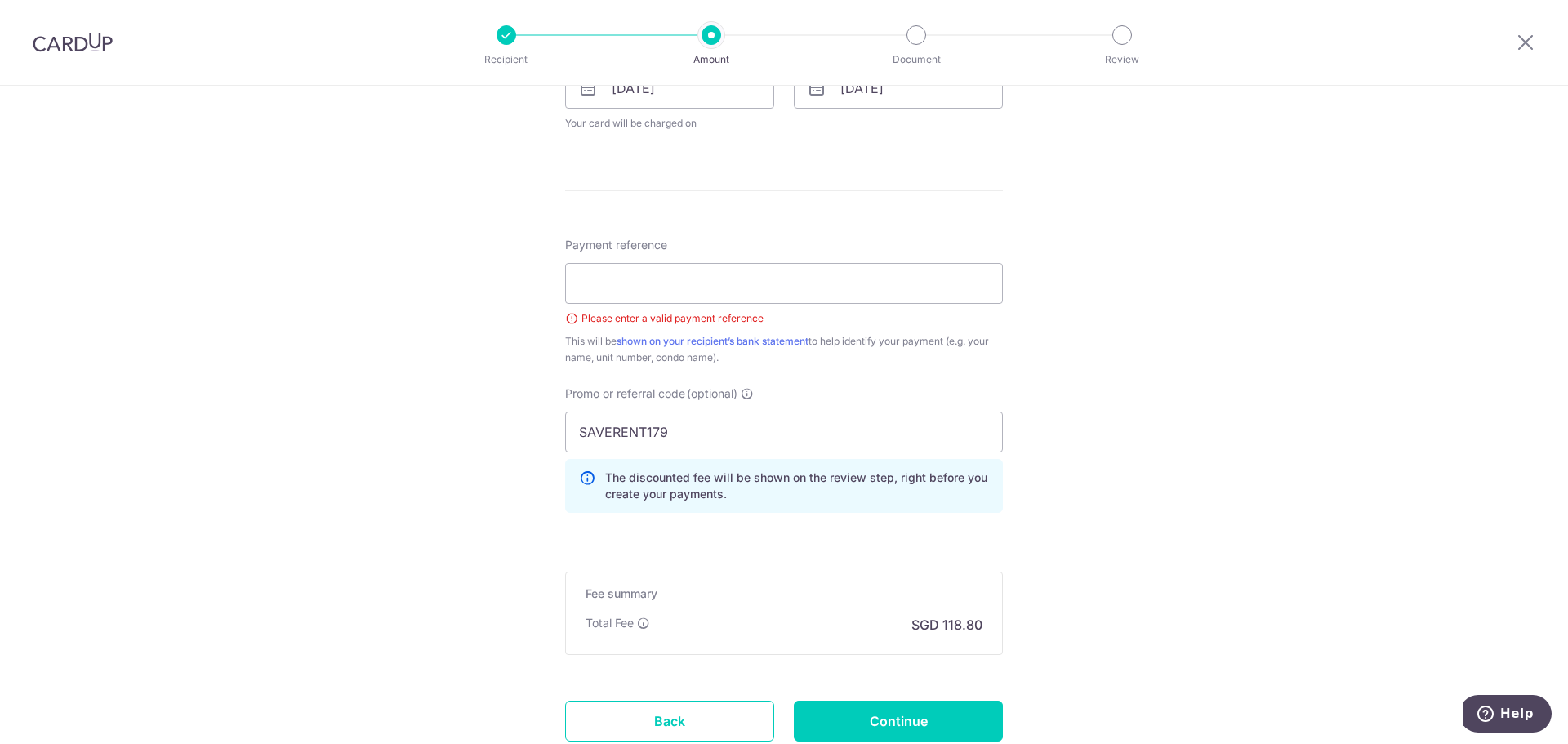
scroll to position [932, 0]
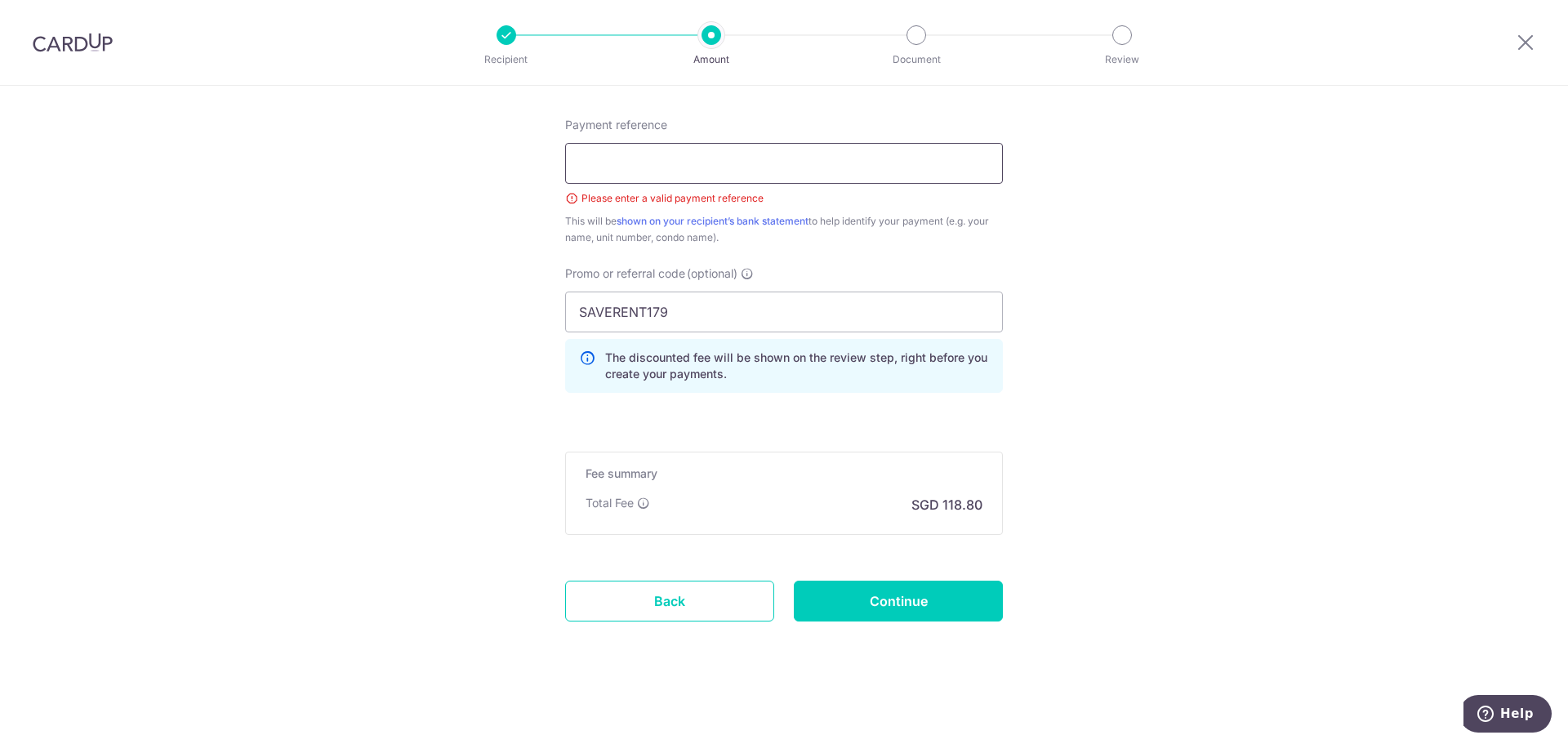
click at [673, 167] on input "Payment reference" at bounding box center [784, 163] width 438 height 41
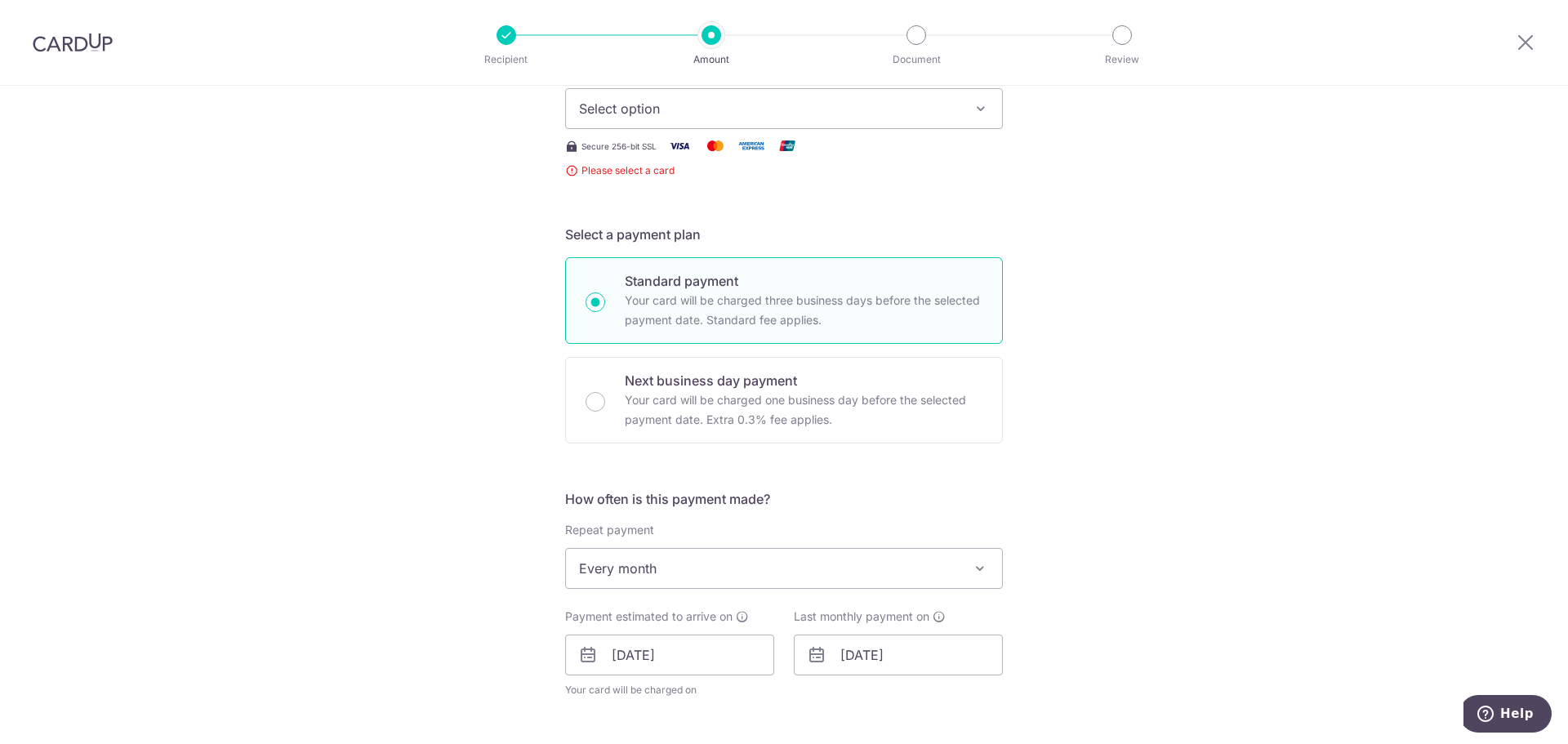
scroll to position [0, 0]
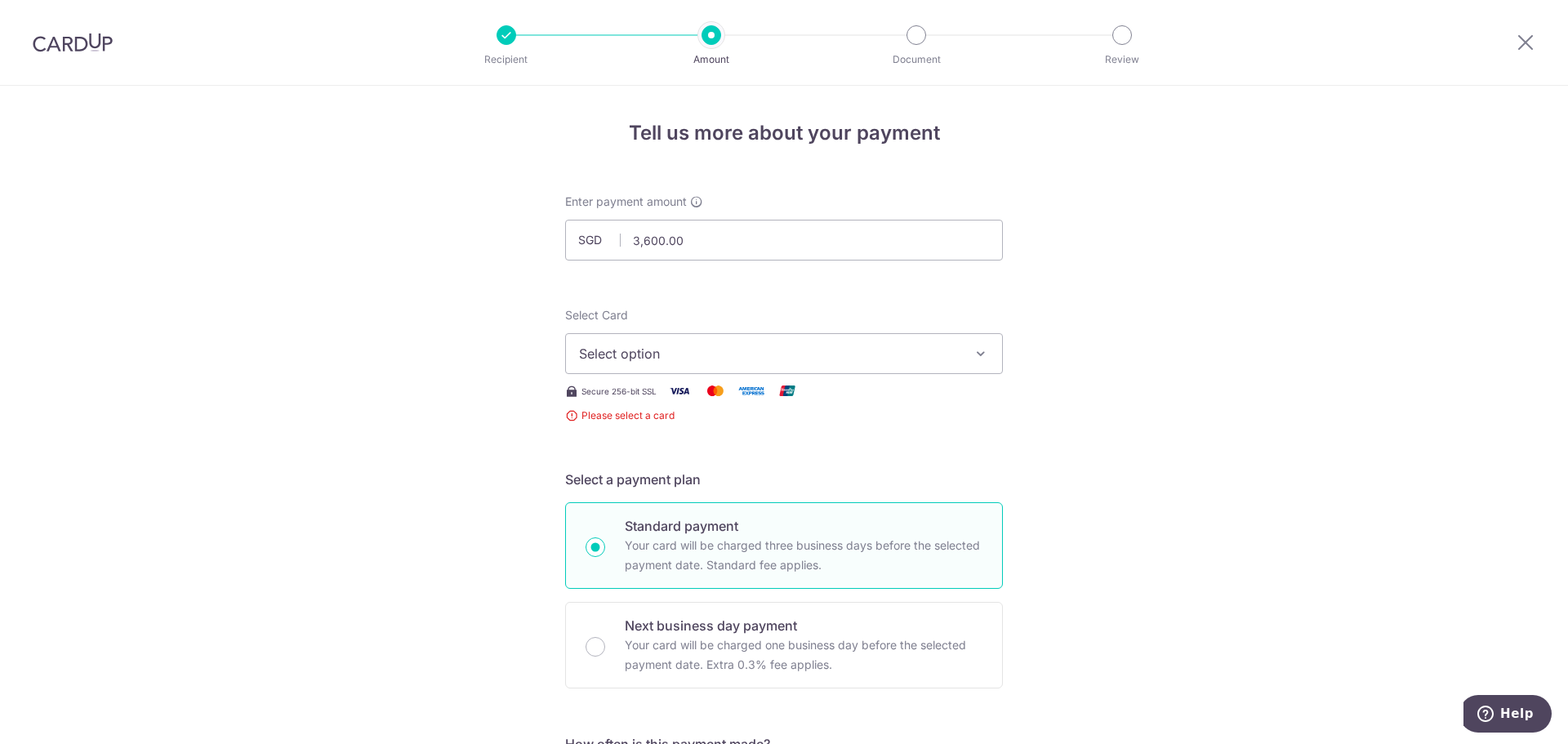
click at [794, 360] on span "Select option" at bounding box center [770, 353] width 381 height 19
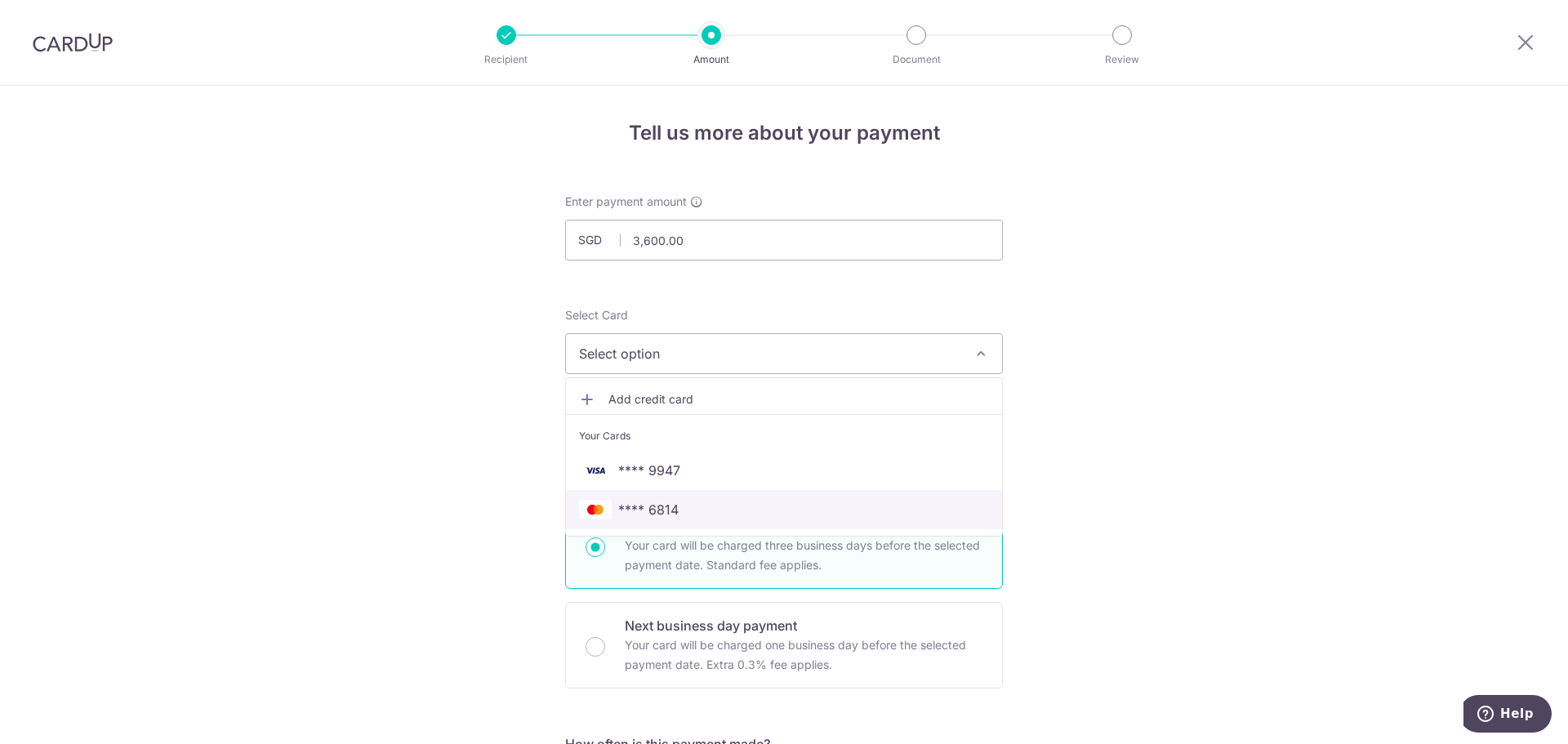
click at [623, 511] on span "**** 6814" at bounding box center [648, 509] width 60 height 19
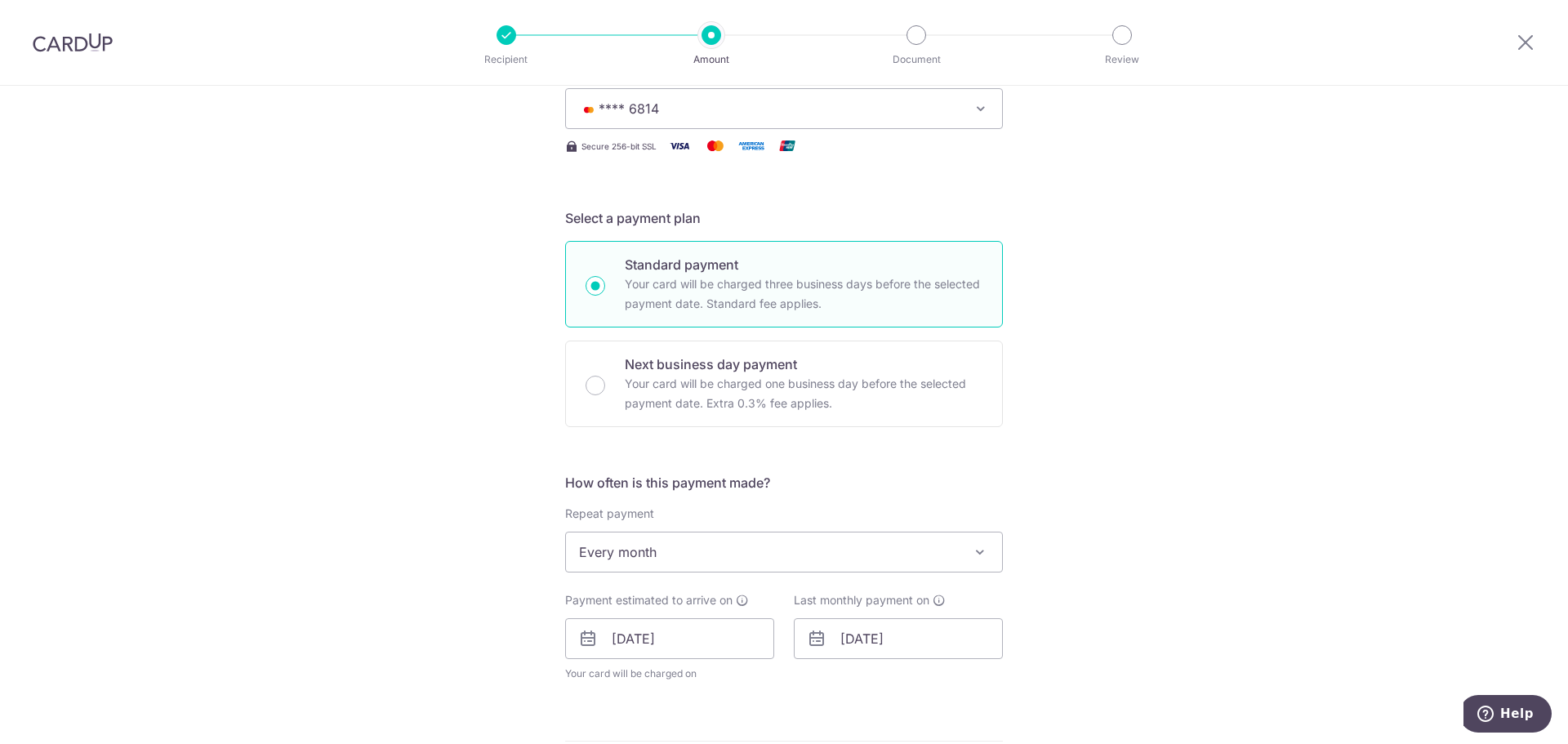
scroll to position [490, 0]
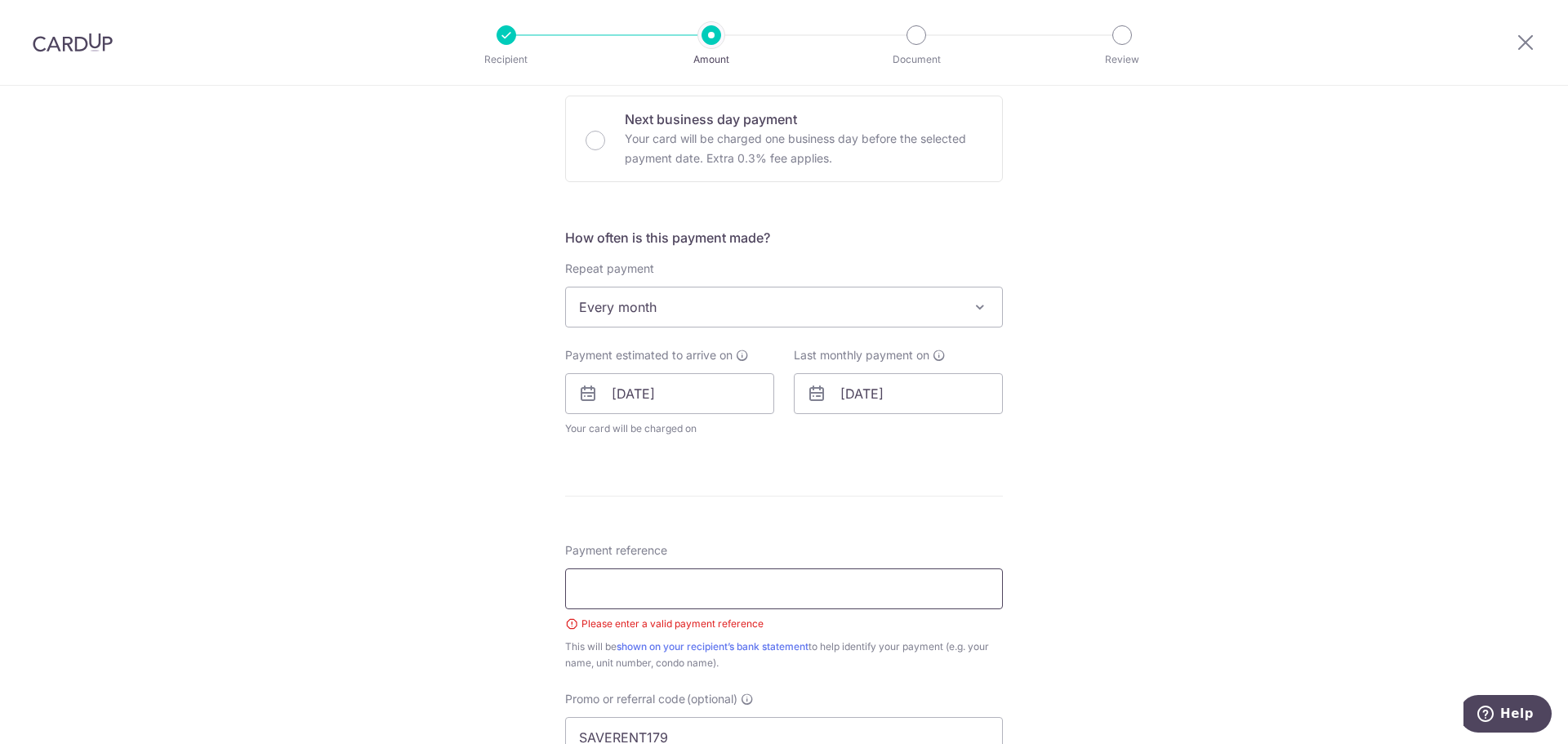
click at [685, 589] on input "Payment reference" at bounding box center [784, 589] width 438 height 41
click at [693, 583] on input "Payment reference" at bounding box center [784, 589] width 438 height 41
click at [849, 442] on div "How often is this payment made? Repeat payment Never Every week Every month Eve…" at bounding box center [784, 338] width 438 height 222
click at [648, 593] on input "Payment reference" at bounding box center [784, 589] width 438 height 41
click at [660, 595] on input "Payment reference" at bounding box center [784, 589] width 438 height 41
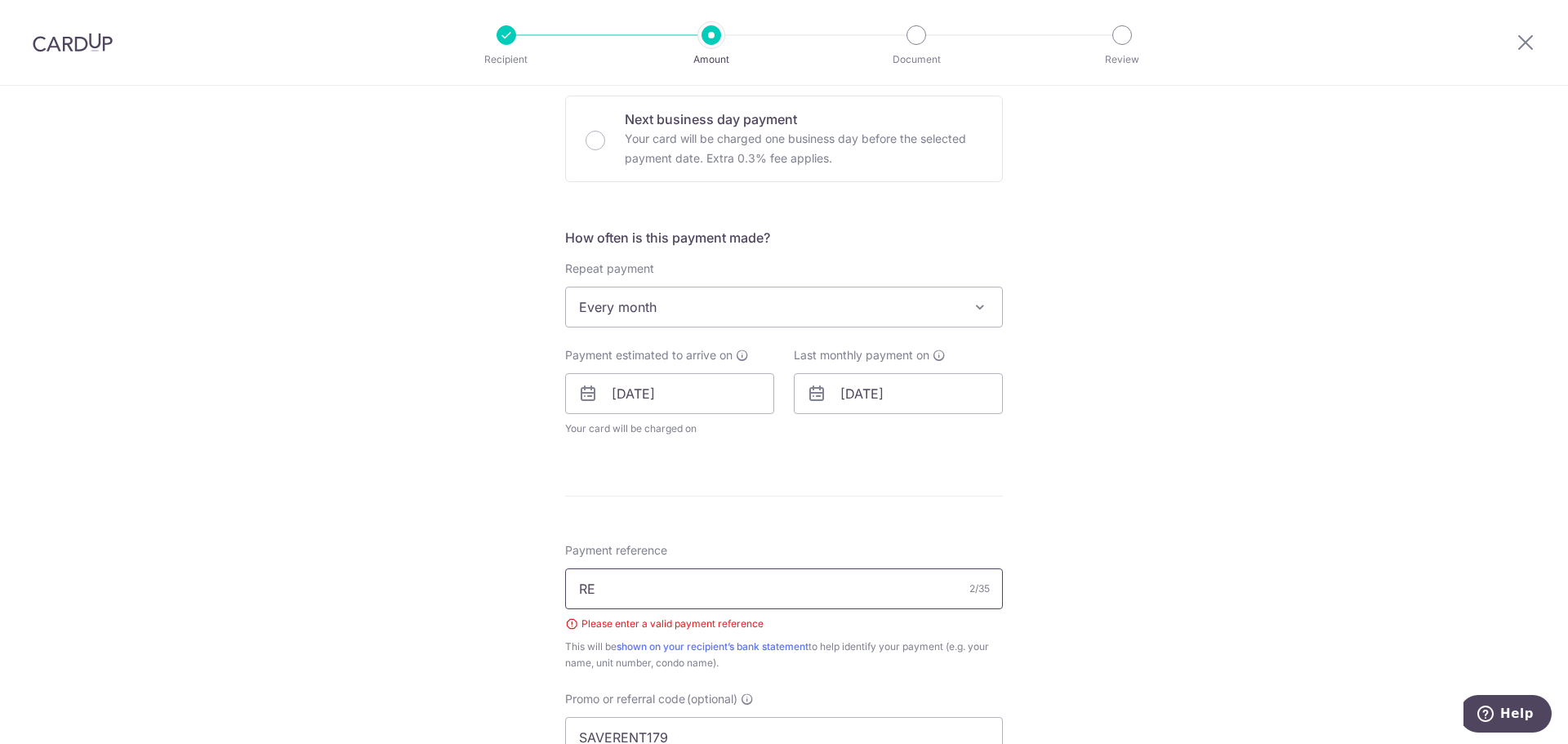
type input "R"
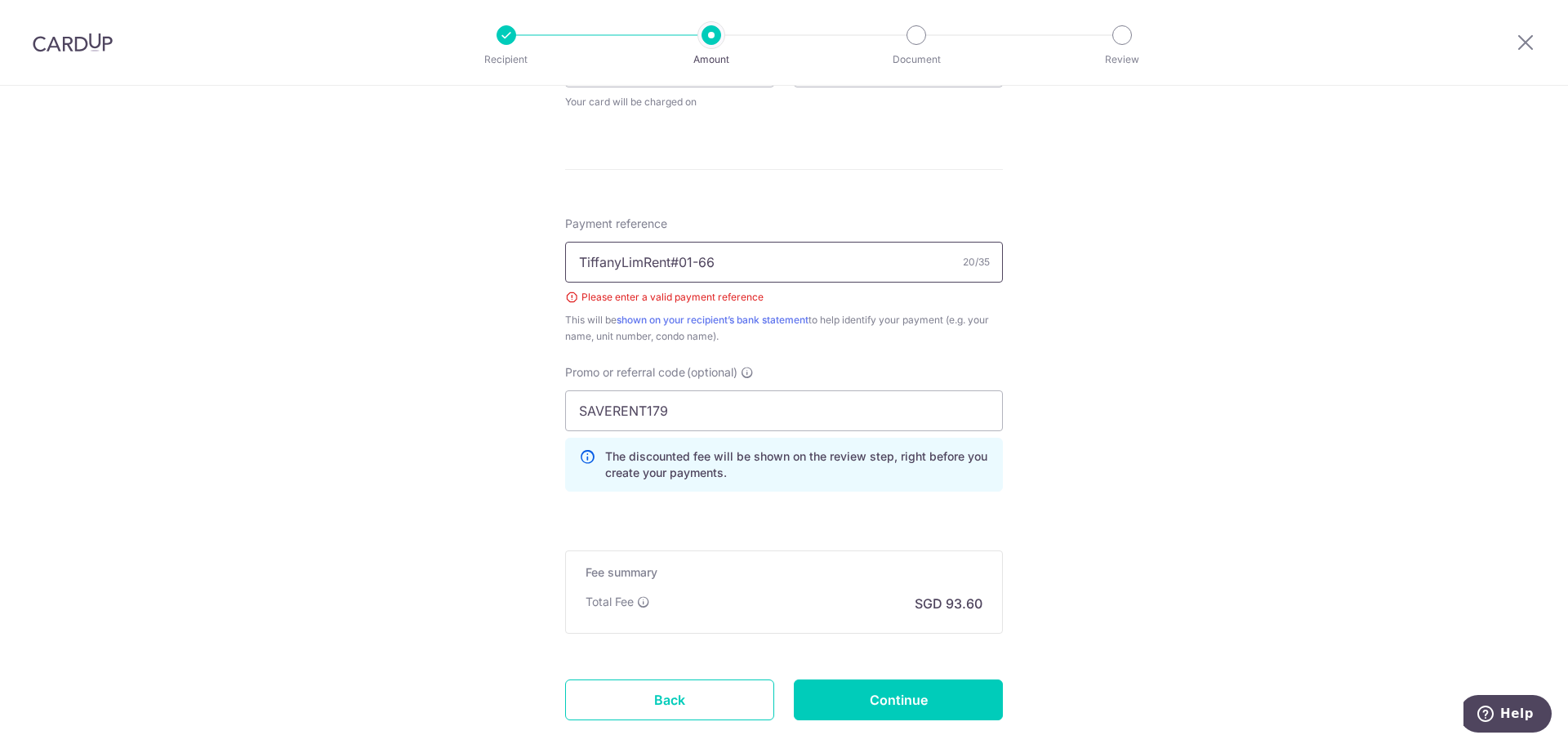
scroll to position [915, 0]
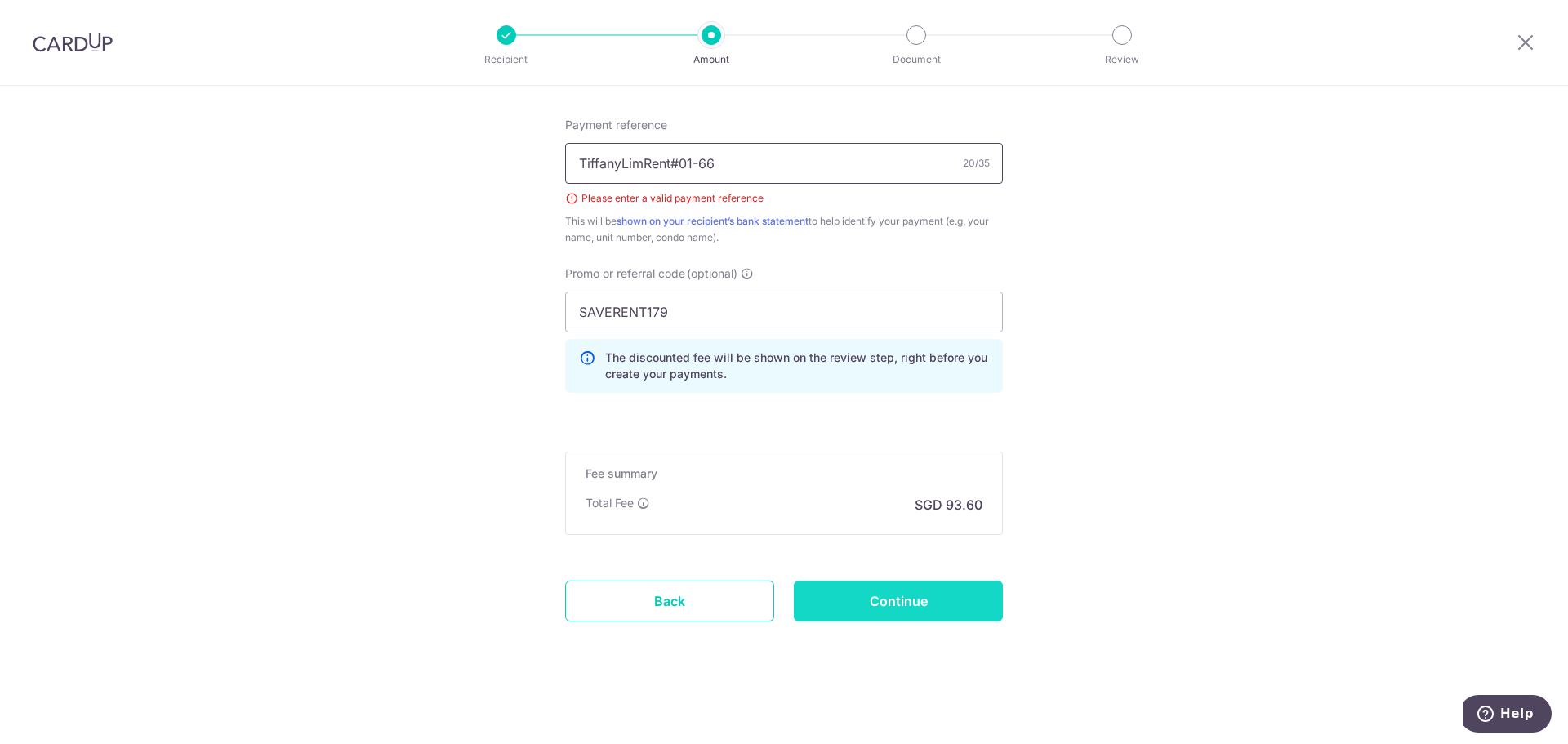
type input "TiffanyLimRent#01-66"
click at [910, 595] on input "Continue" at bounding box center [898, 601] width 209 height 41
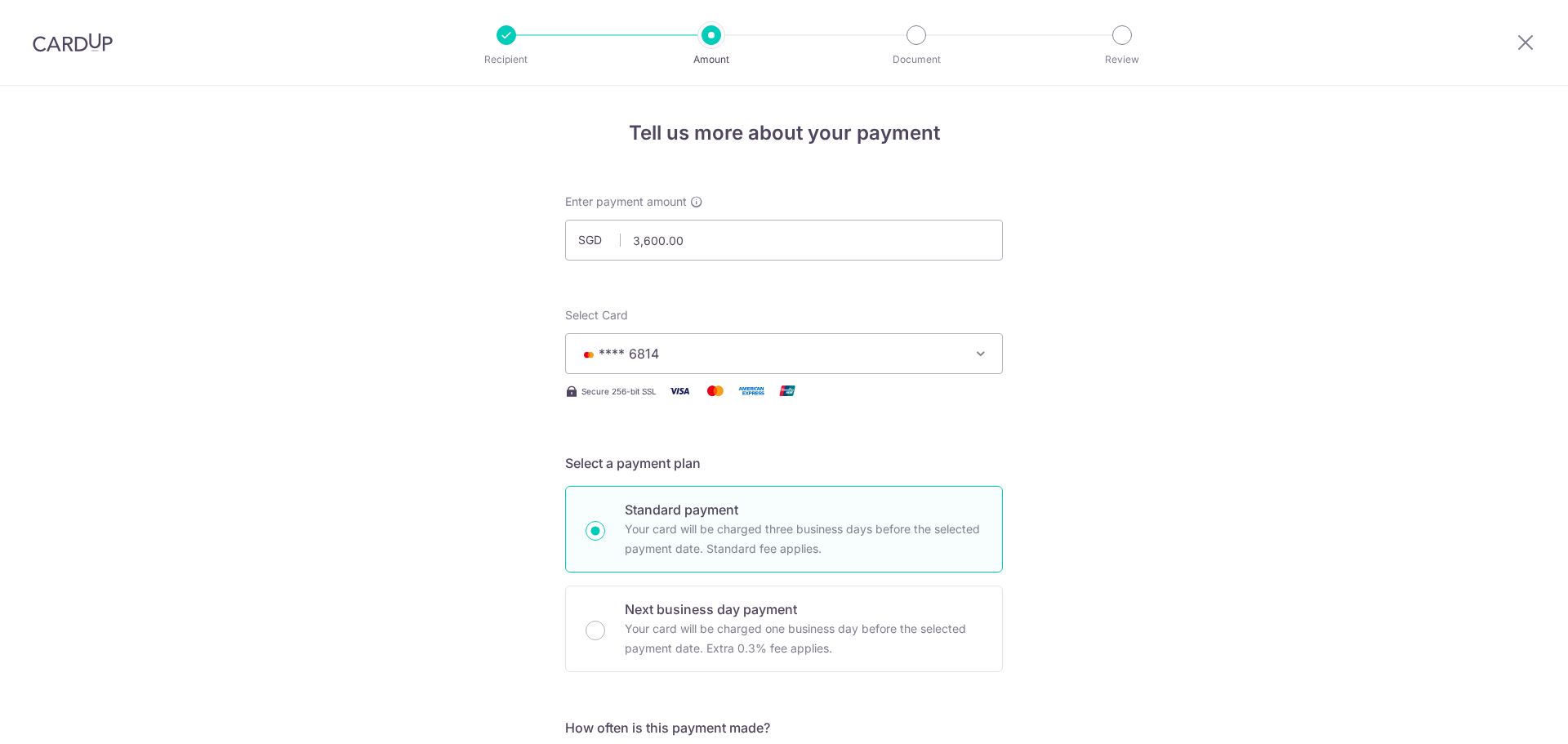
scroll to position [915, 0]
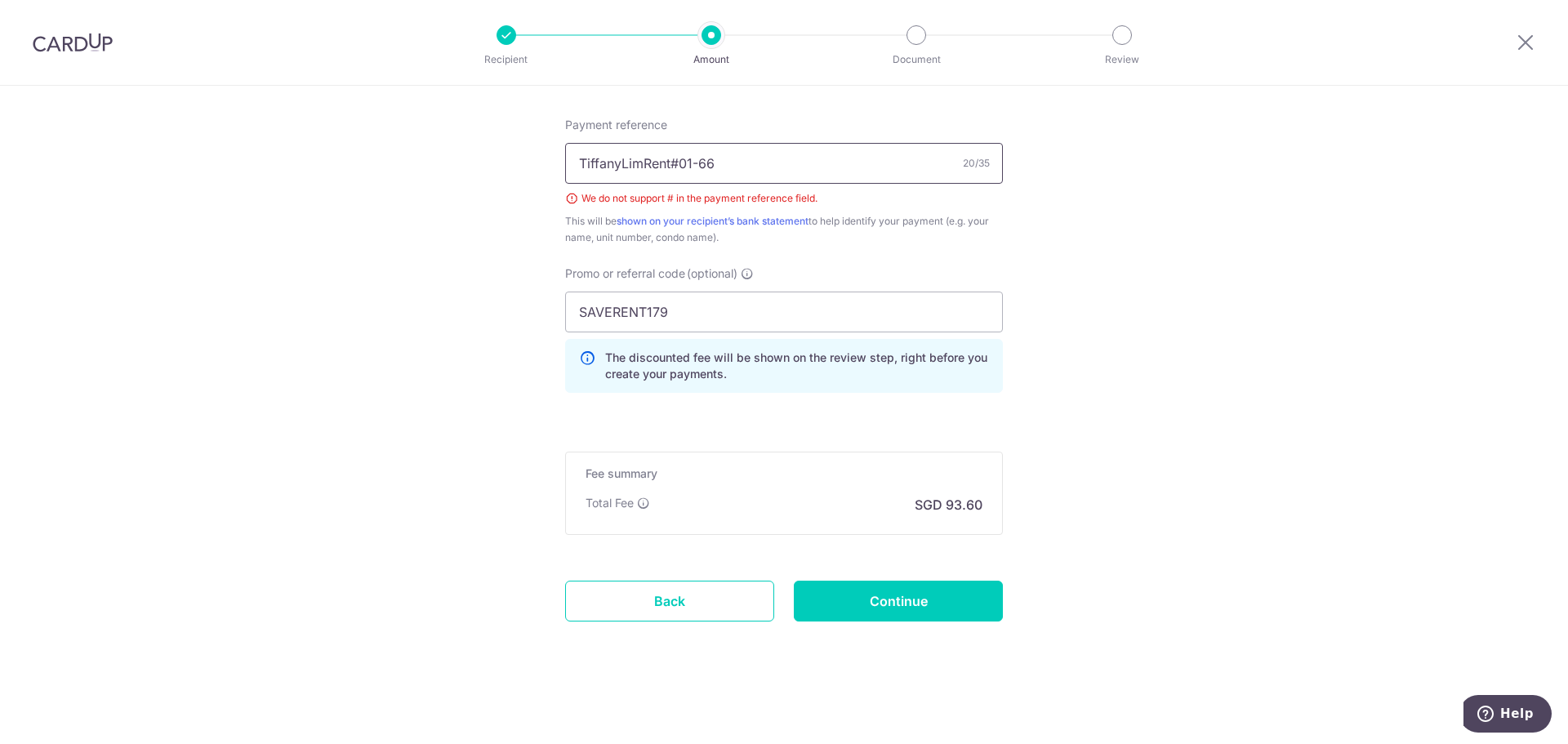
click at [671, 159] on input "TiffanyLimRent#01-66" at bounding box center [784, 163] width 438 height 41
type input "TiffanyLimRent01-66"
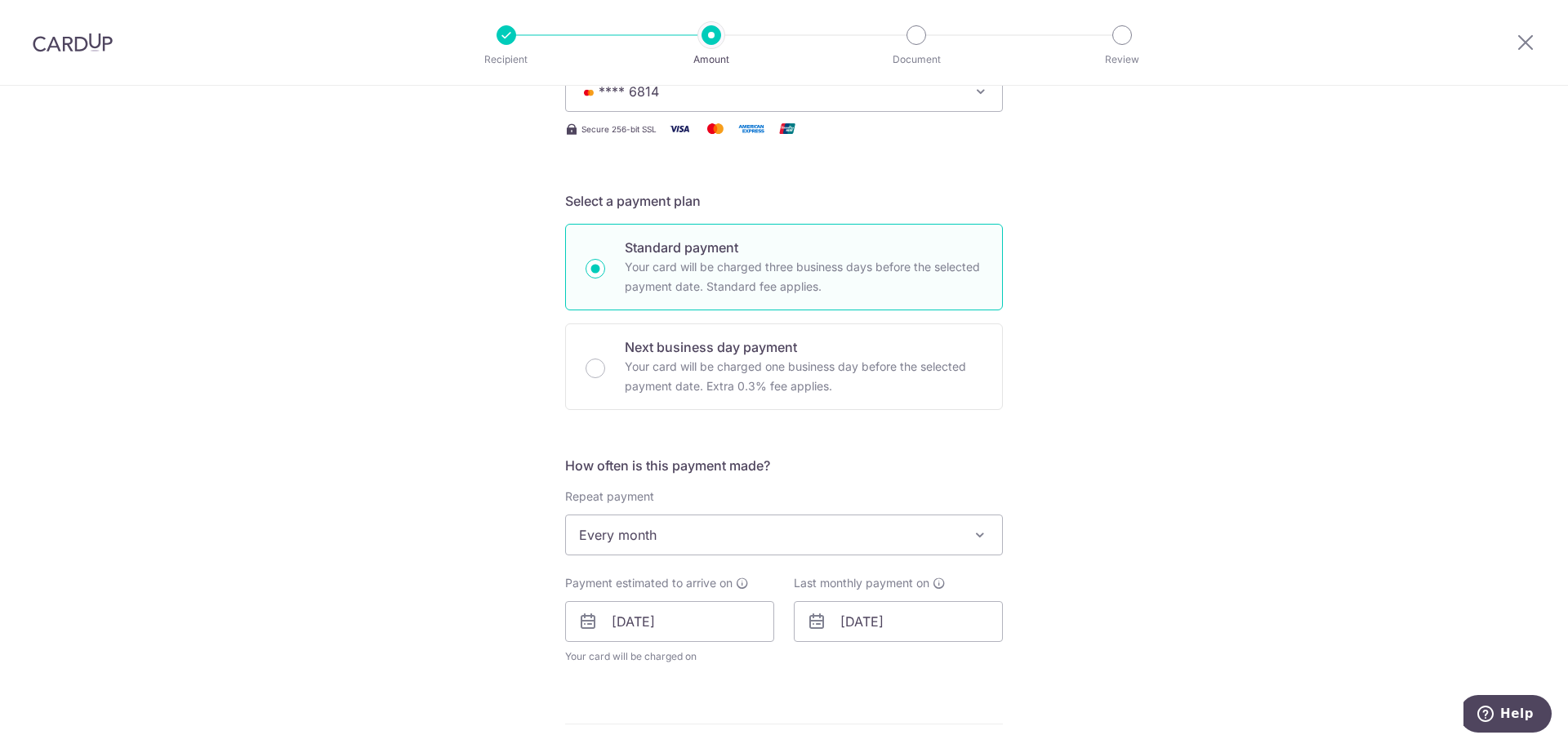
scroll to position [0, 0]
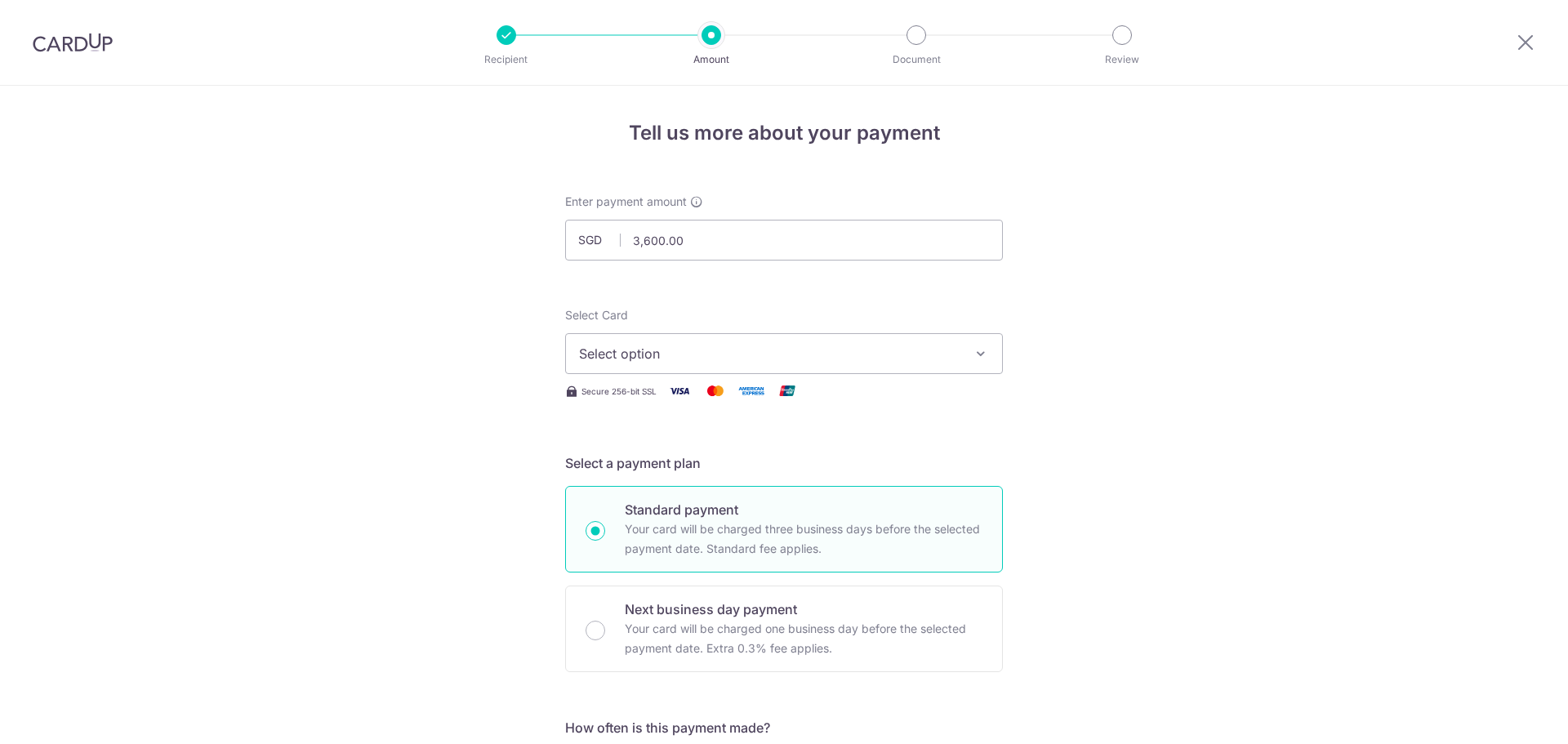
select select "3"
